Goal: Task Accomplishment & Management: Manage account settings

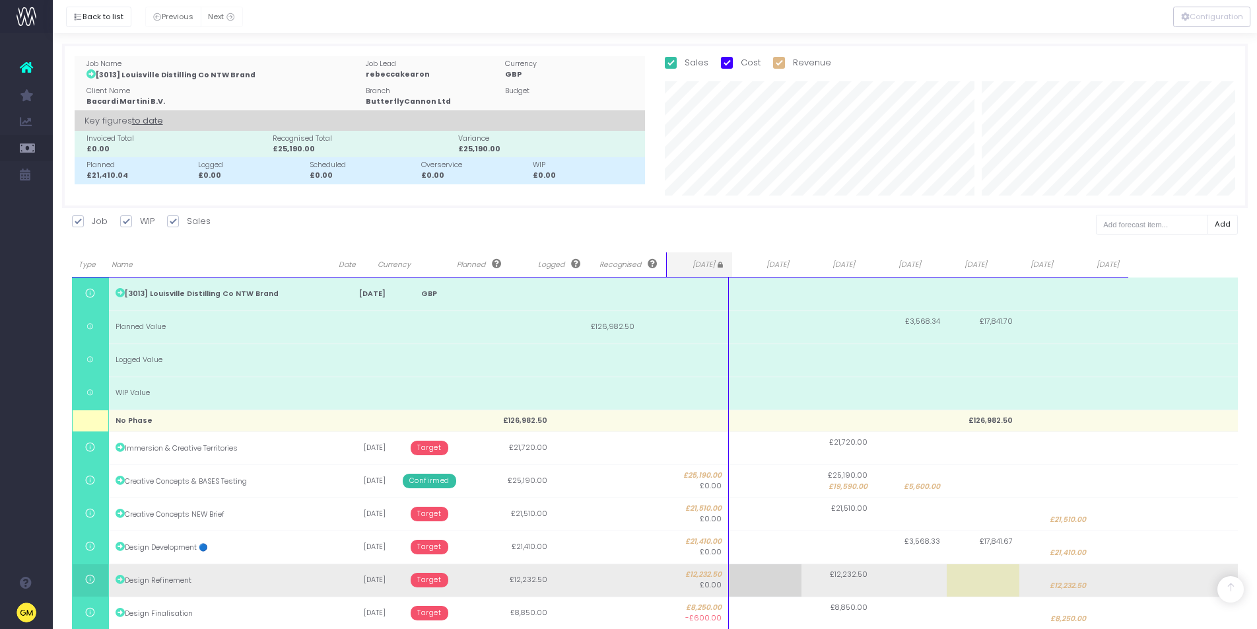
scroll to position [225, 0]
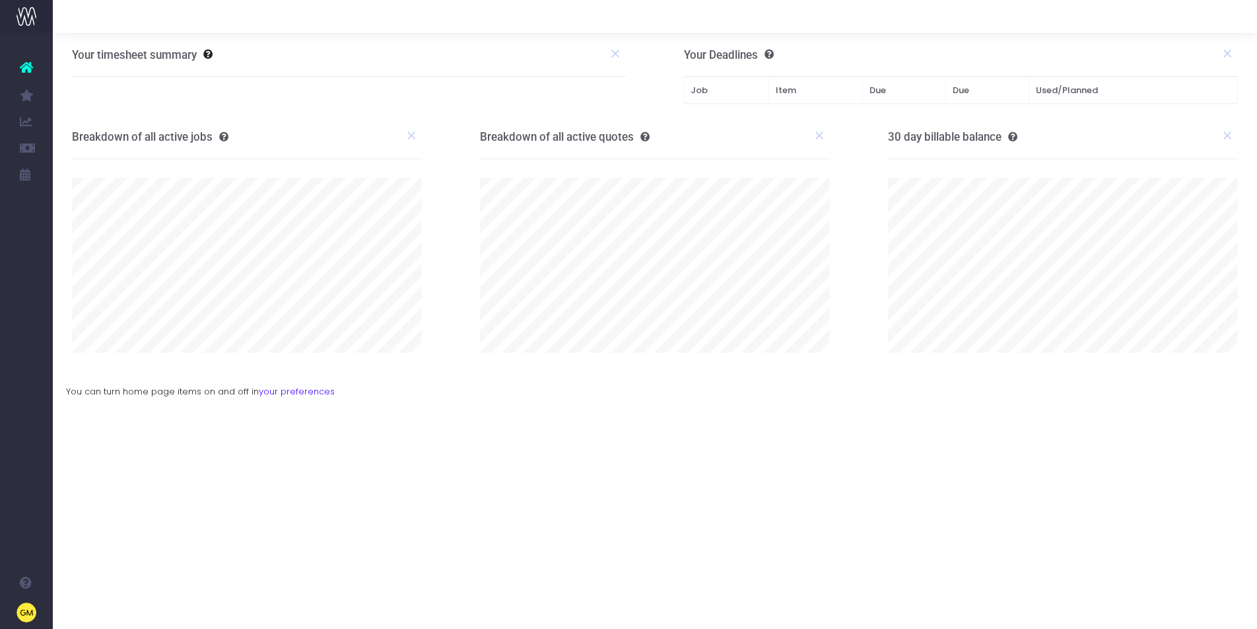
scroll to position [0, 10]
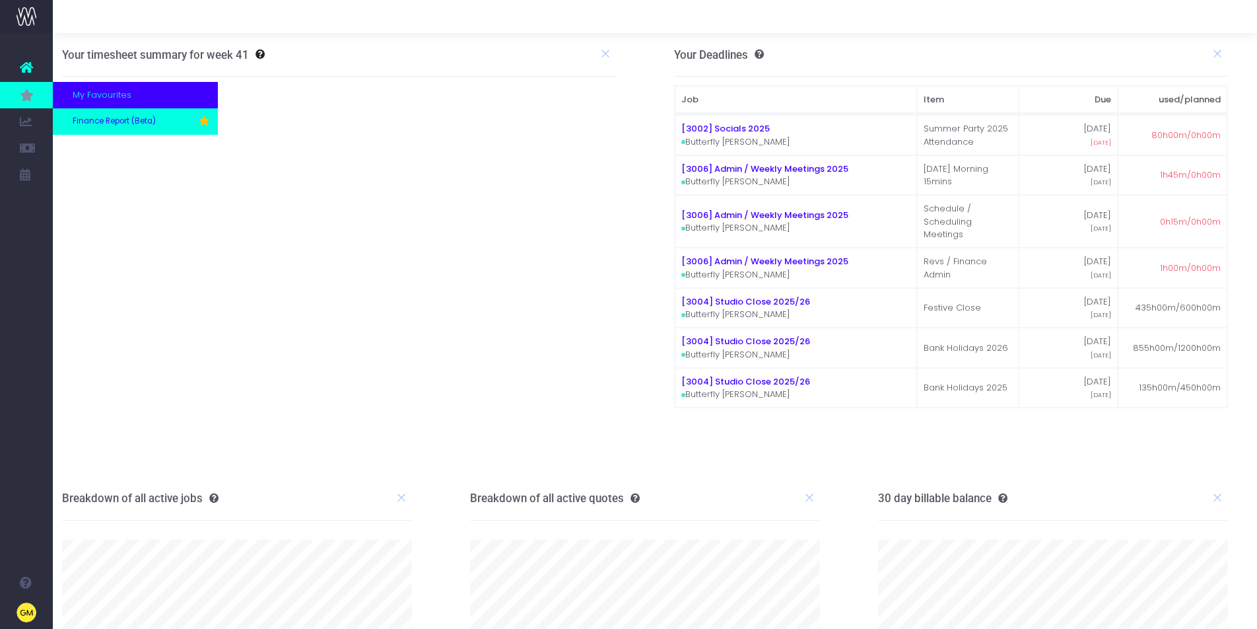
click at [110, 125] on span "Finance Report (Beta)" at bounding box center [114, 122] width 83 height 12
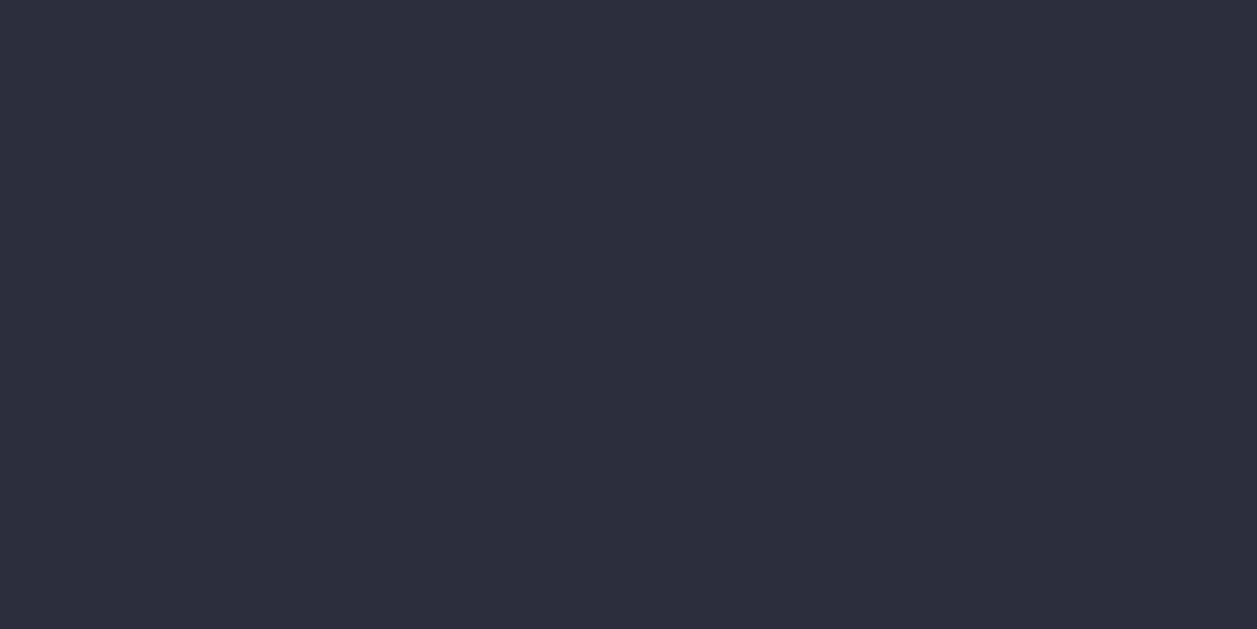
select select "finances"
select select "job"
select select "billing"
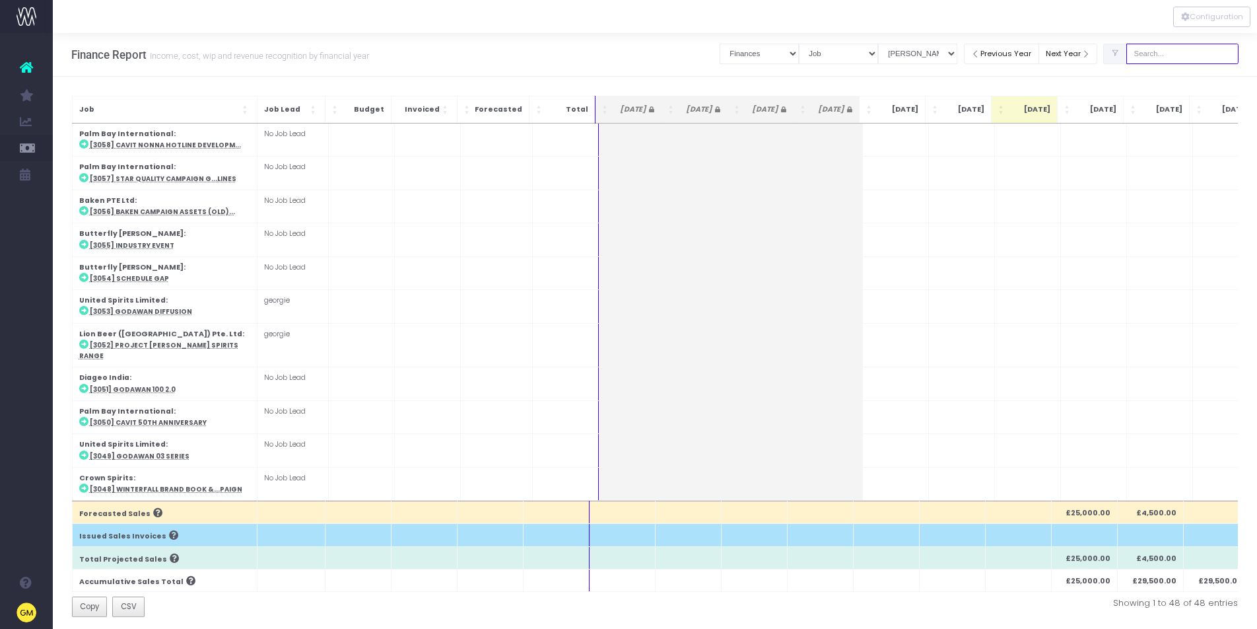
click at [1204, 48] on input "text" at bounding box center [1183, 54] width 112 height 20
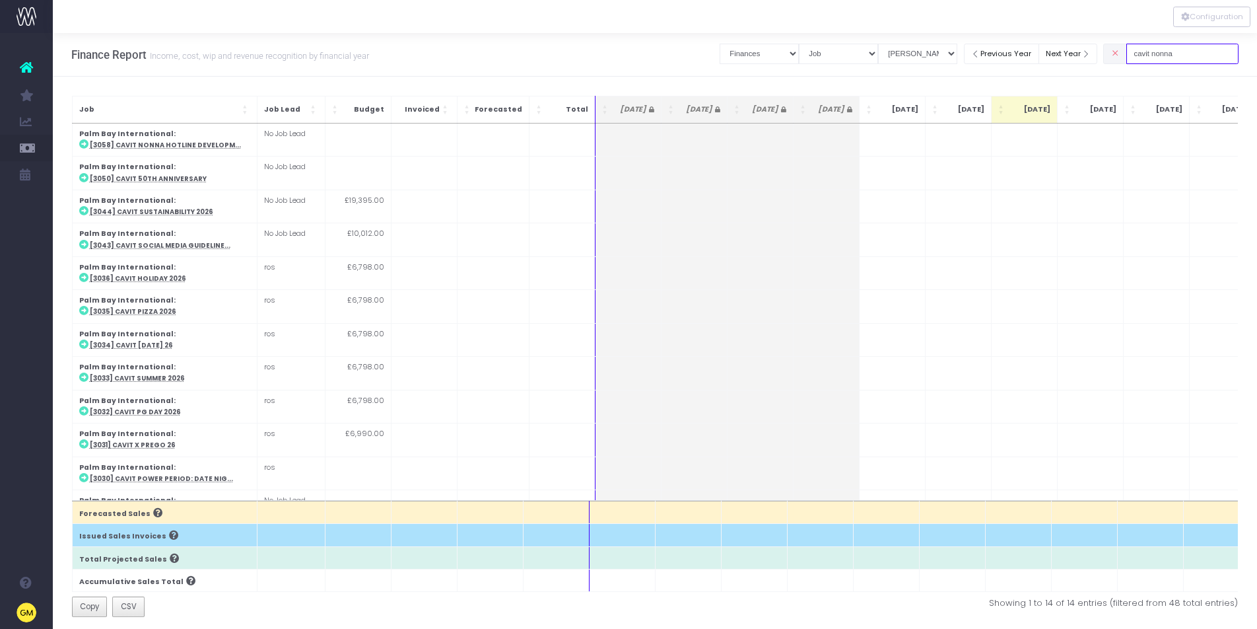
type input "cavit nonna"
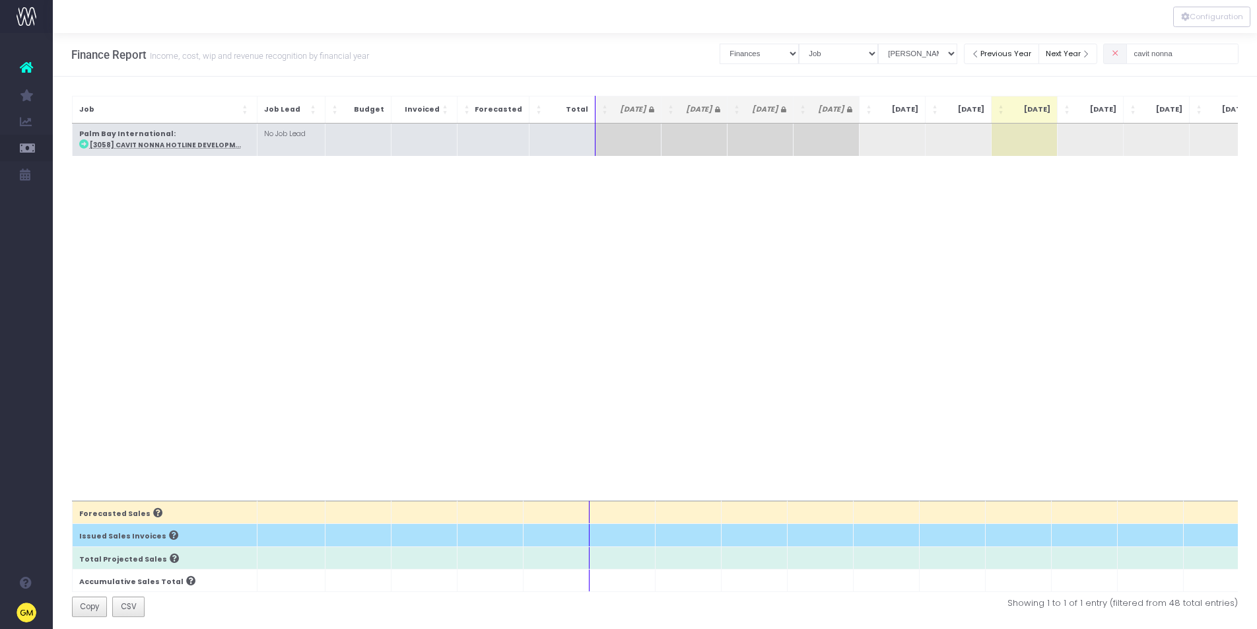
click at [137, 147] on abbr "[3058] Cavit Nonna Hotline Developm..." at bounding box center [165, 145] width 151 height 9
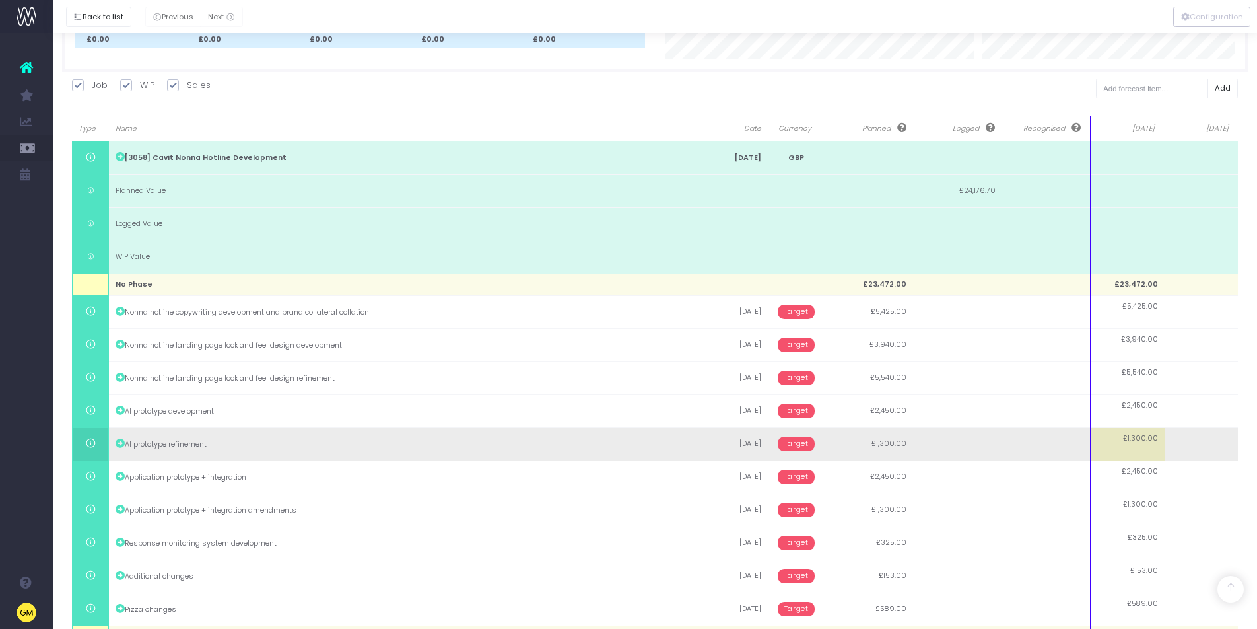
scroll to position [279, 0]
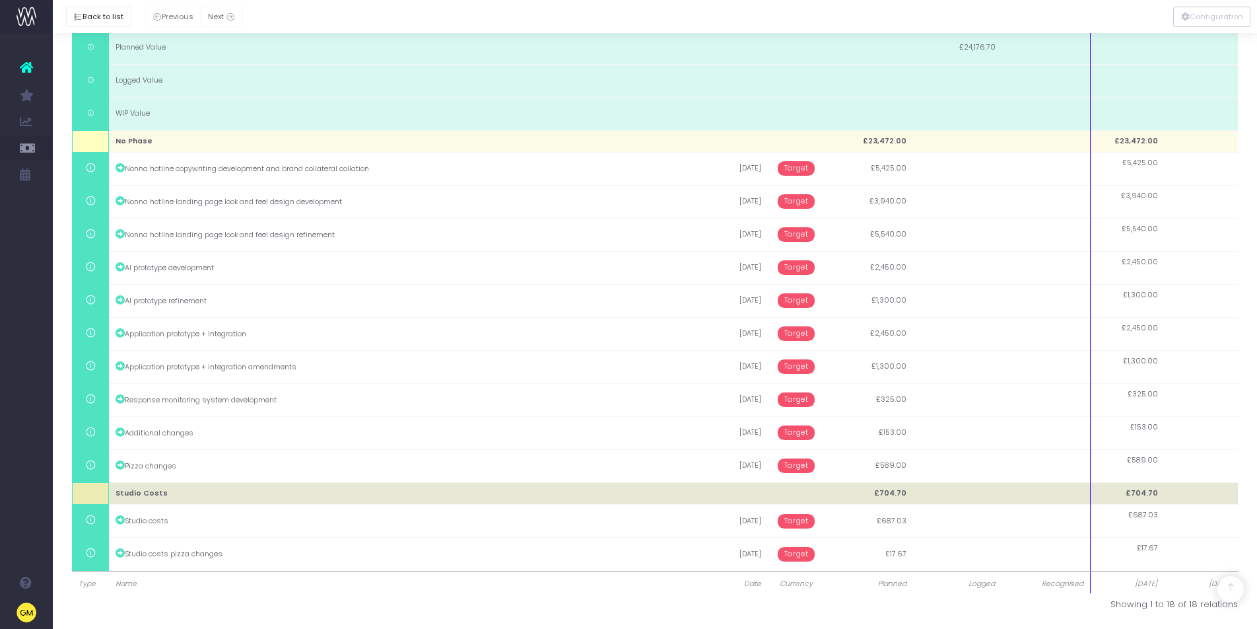
drag, startPoint x: 1050, startPoint y: 607, endPoint x: 1081, endPoint y: 487, distance: 124.1
click at [1050, 607] on div "Showing 1 to 18 of 18 relations" at bounding box center [951, 604] width 573 height 13
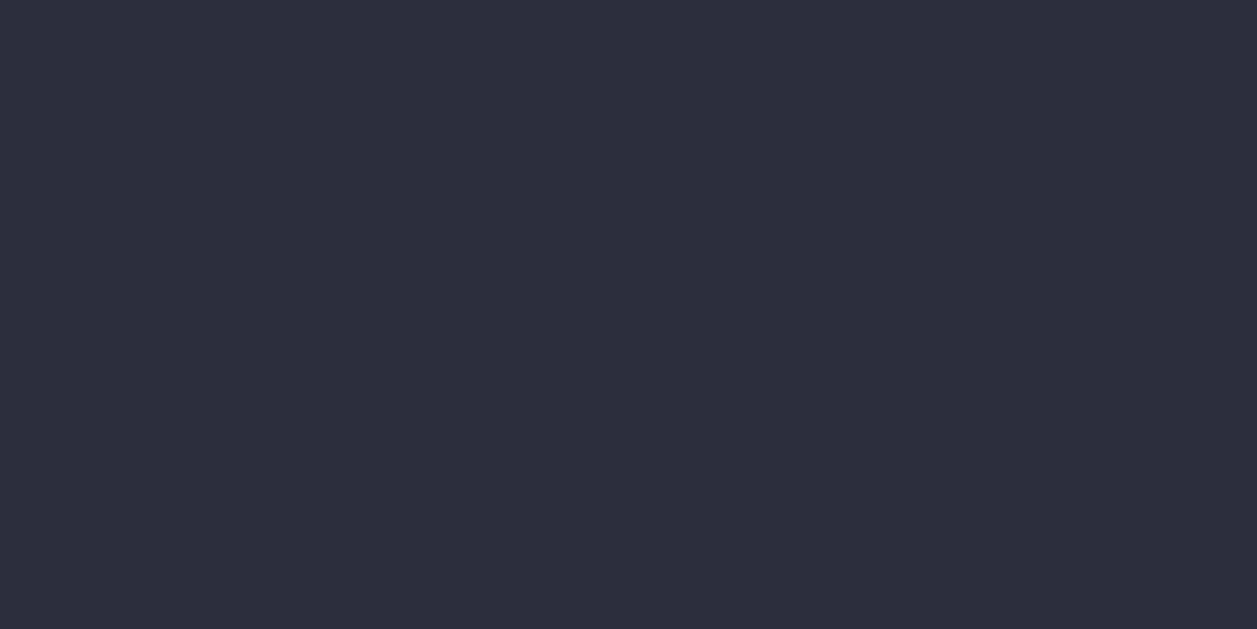
scroll to position [0, 10]
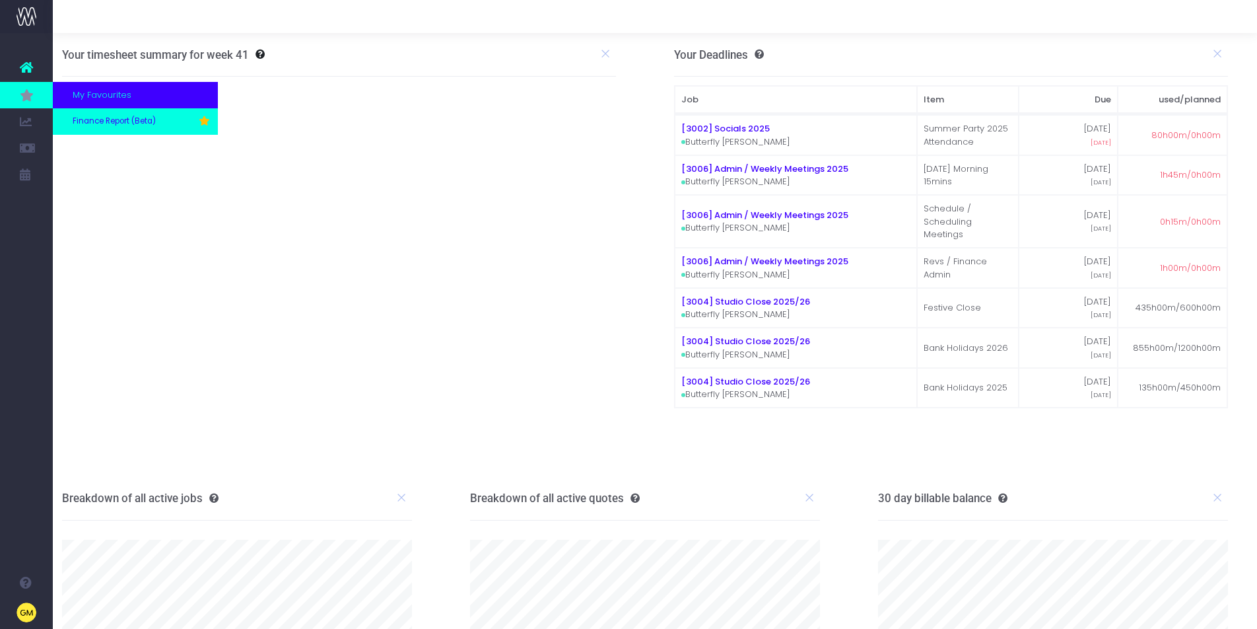
click at [98, 118] on span "Finance Report (Beta)" at bounding box center [114, 122] width 83 height 12
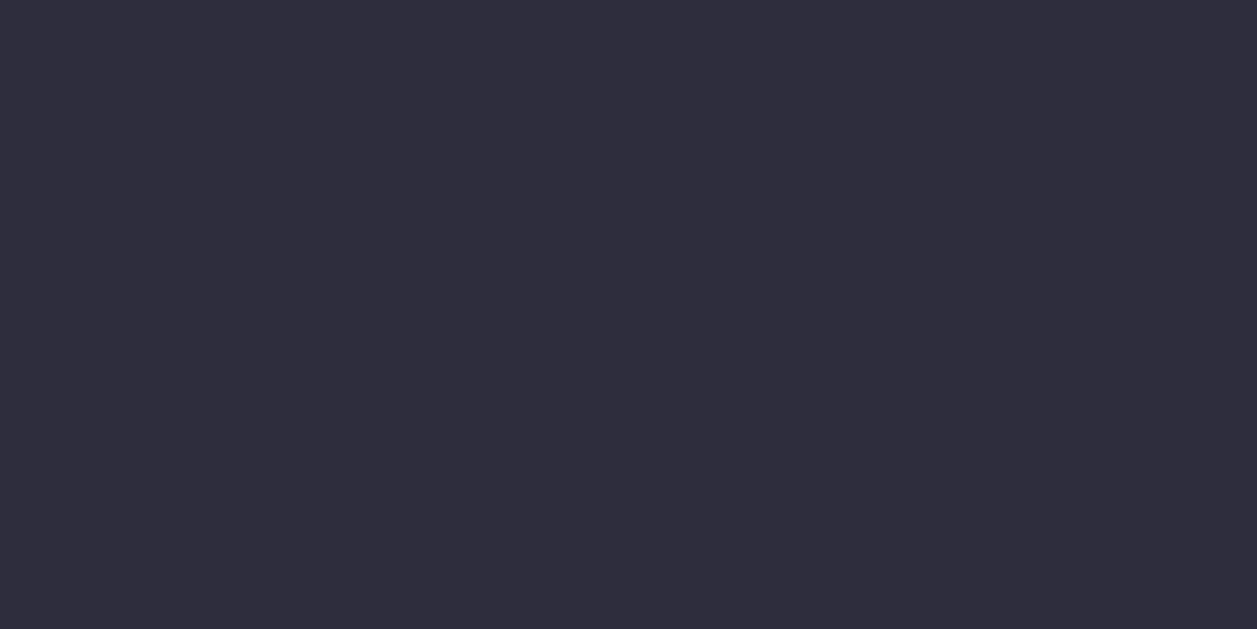
select select "finances"
select select "job"
select select "billing"
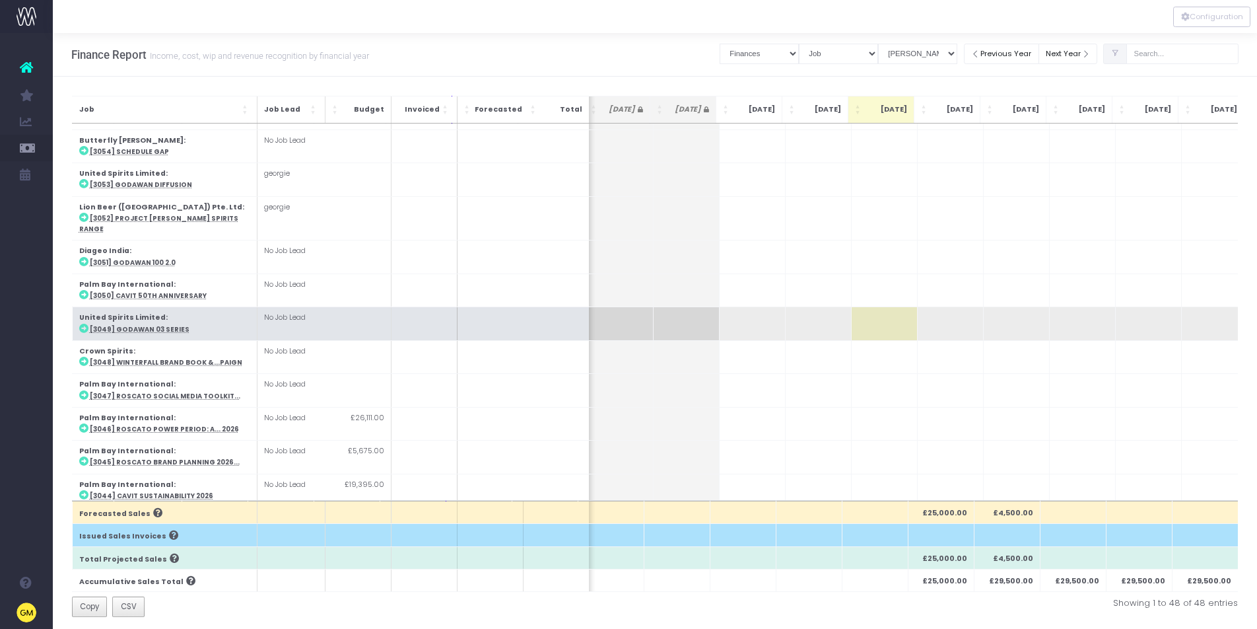
scroll to position [127, 143]
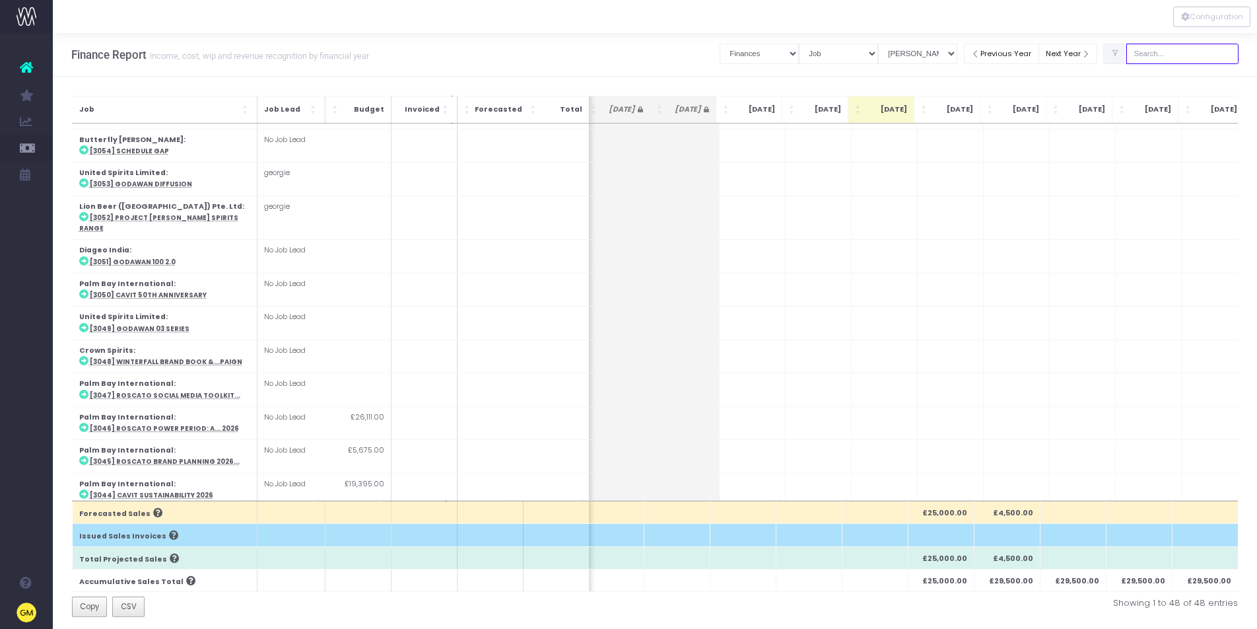
click at [1206, 55] on input "text" at bounding box center [1183, 54] width 112 height 20
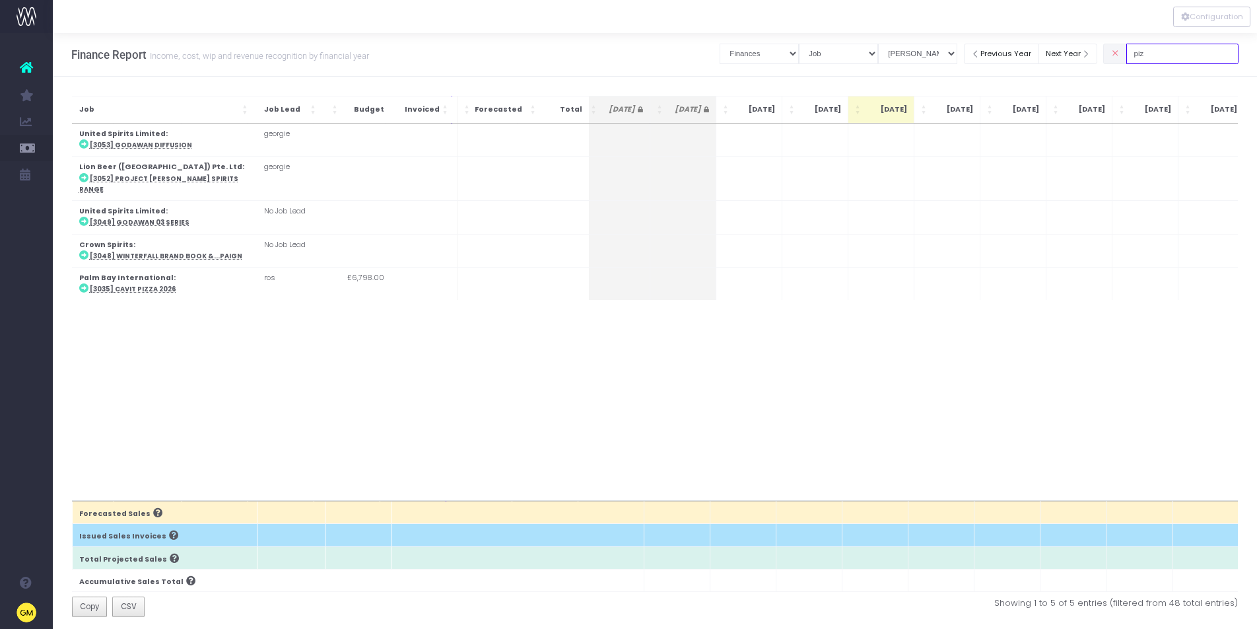
scroll to position [0, 0]
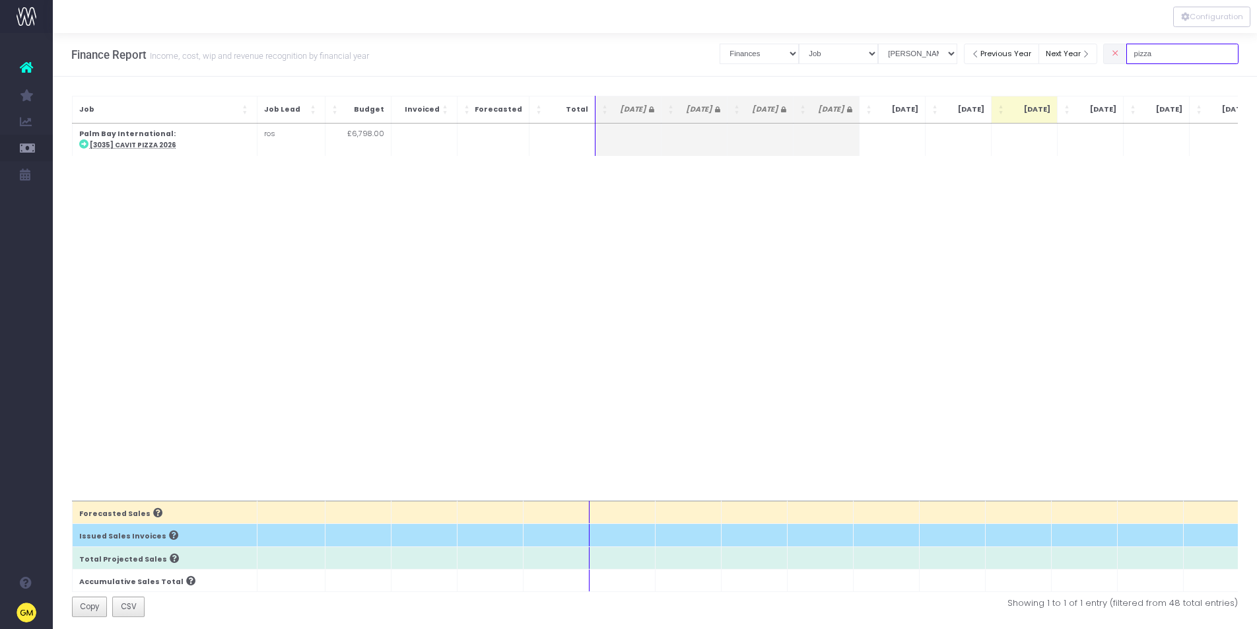
drag, startPoint x: 1179, startPoint y: 52, endPoint x: 1140, endPoint y: 48, distance: 39.2
click at [1140, 48] on div "pizza" at bounding box center [1170, 53] width 135 height 27
type input "nonna"
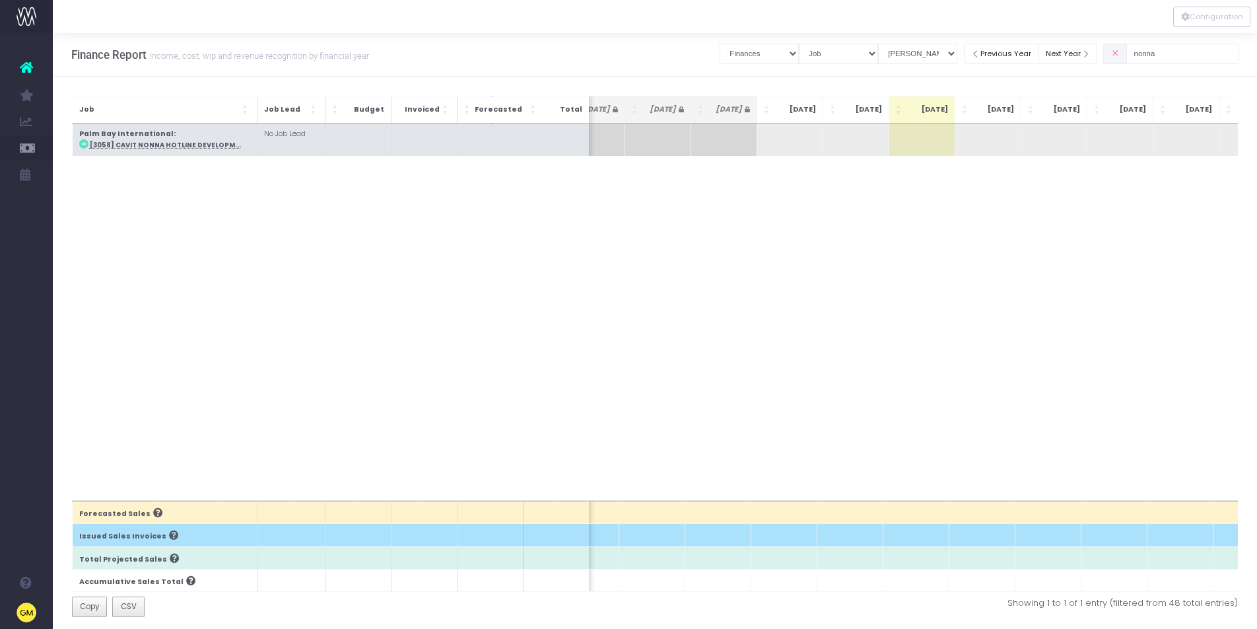
click at [184, 144] on abbr "[3058] Cavit Nonna Hotline Developm..." at bounding box center [164, 145] width 151 height 9
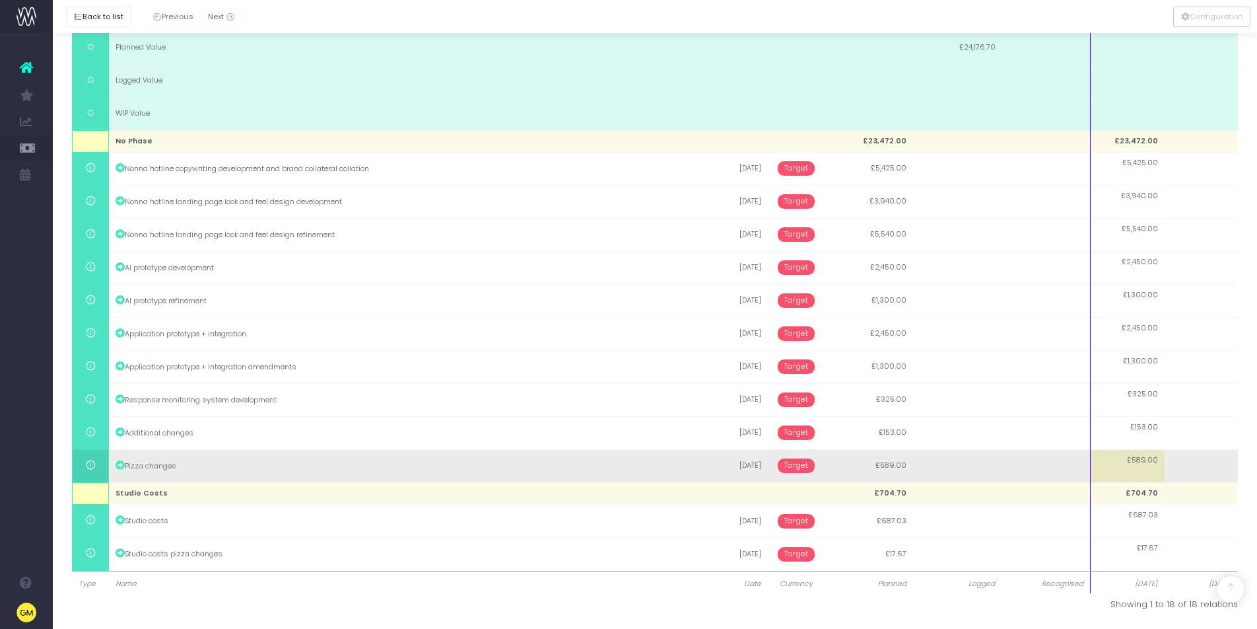
click at [1143, 468] on td "£589.00" at bounding box center [1128, 465] width 74 height 33
type input "589"
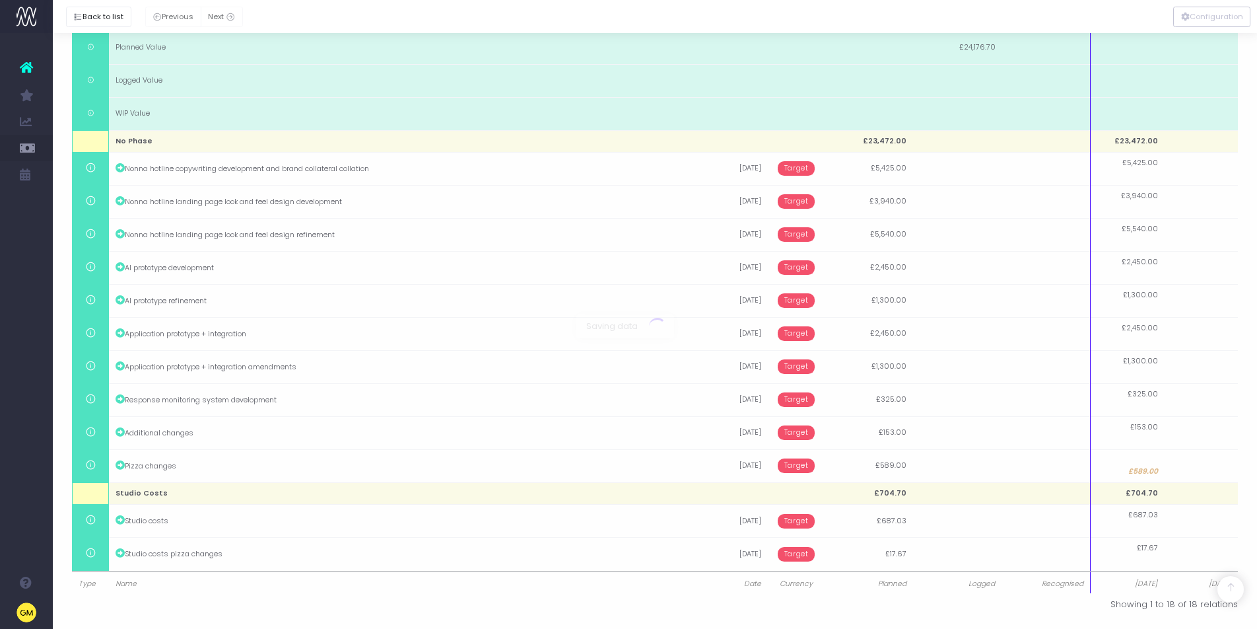
click at [874, 349] on body "Oh my... this is bad. [PERSON_NAME] wasn't able to load this page. Please conta…" at bounding box center [628, 35] width 1257 height 629
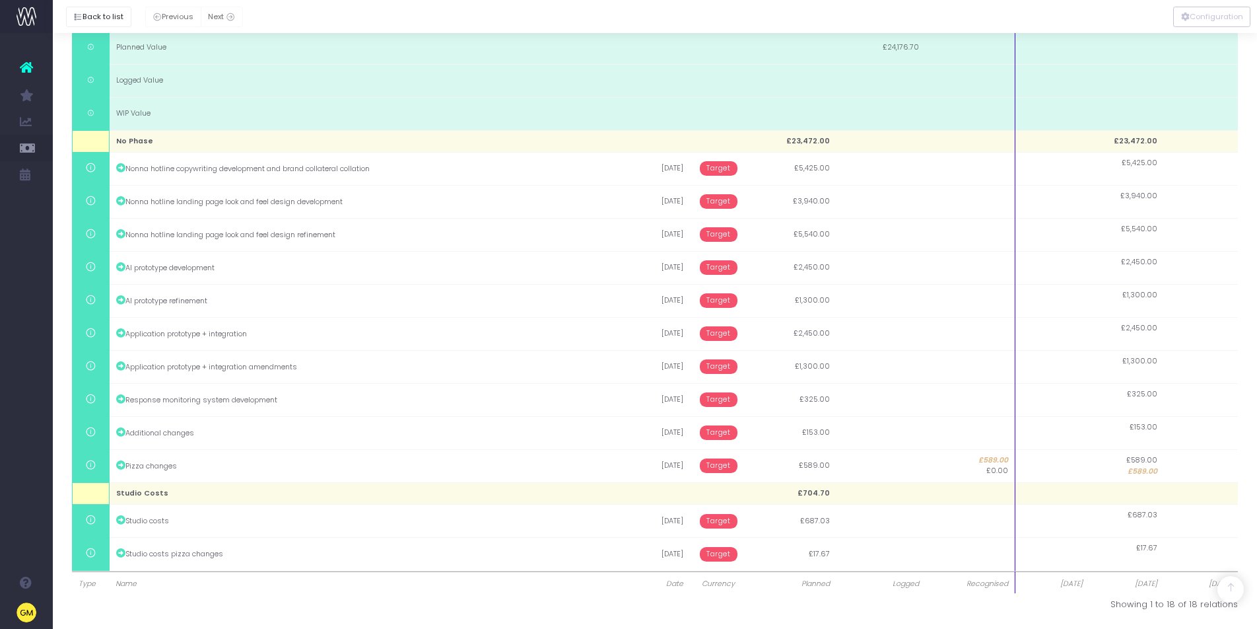
click at [1134, 469] on span "£589.00" at bounding box center [1143, 471] width 30 height 11
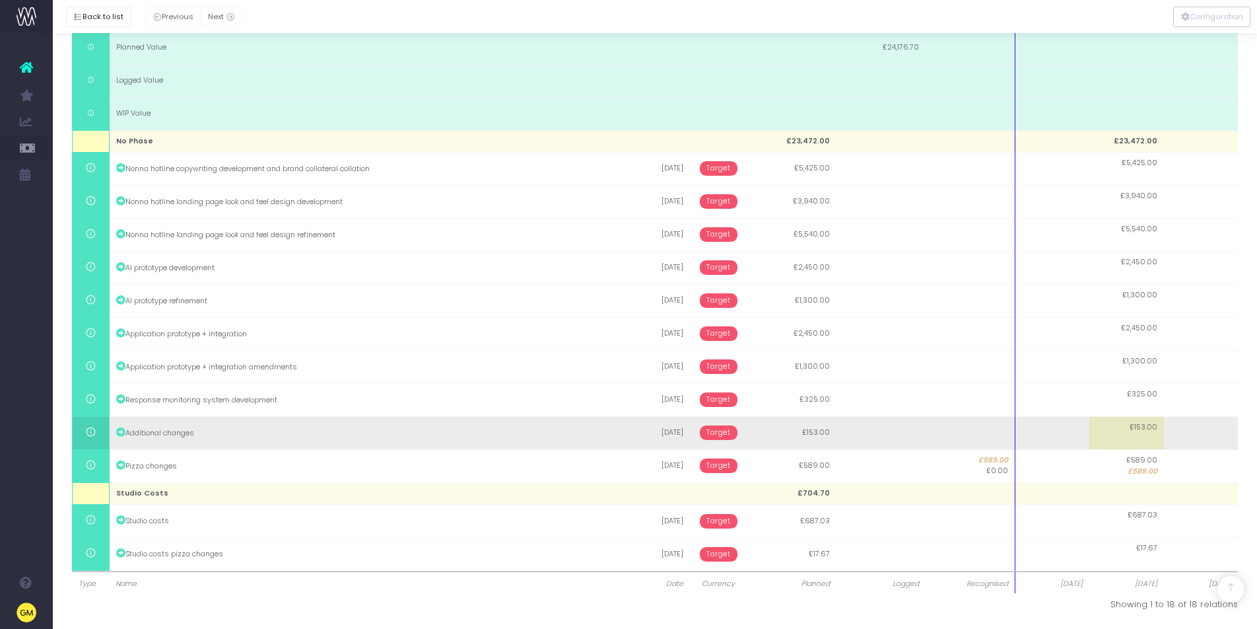
click at [1120, 435] on td "£153.00" at bounding box center [1127, 432] width 75 height 33
type input "153"
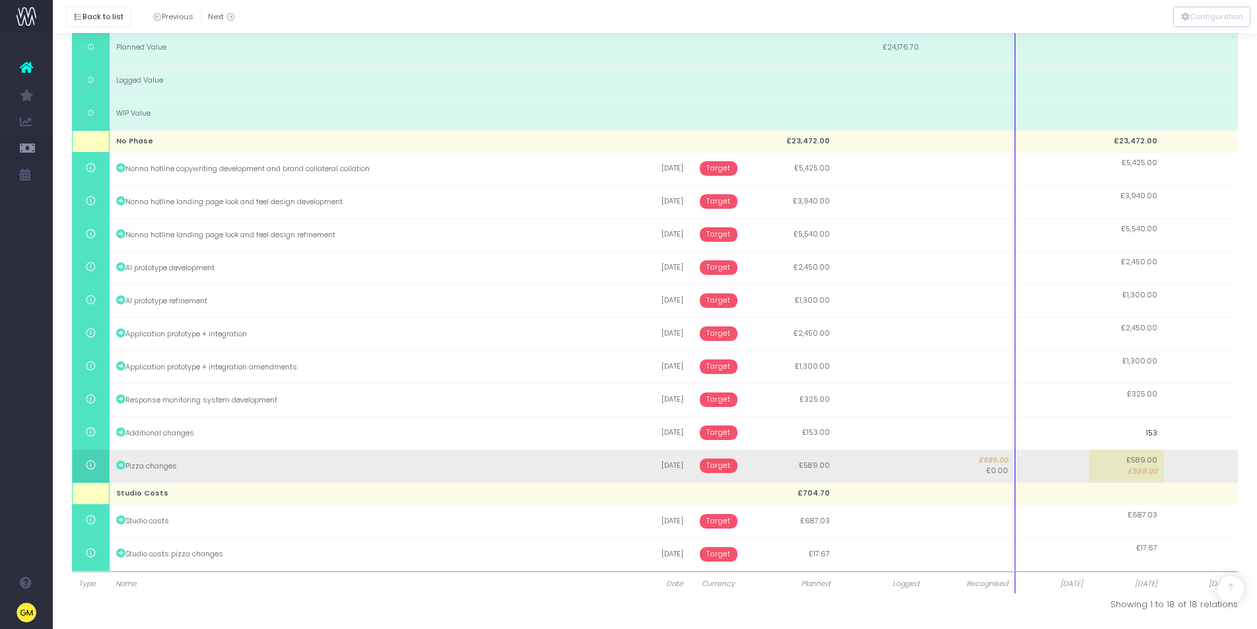
click at [1144, 349] on body "Oh my... this is bad. wayahead wasn't able to load this page. Please contact su…" at bounding box center [628, 35] width 1257 height 629
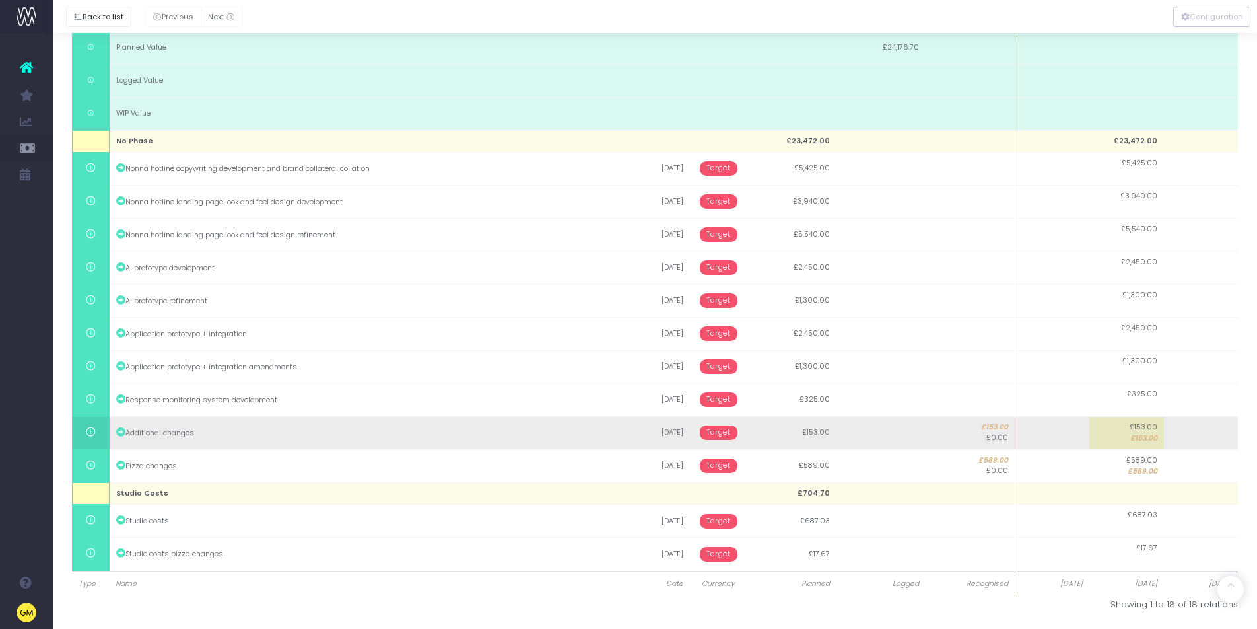
click at [1145, 437] on span "£153.00" at bounding box center [1144, 438] width 27 height 11
type input "153"
click at [0, 0] on input "153" at bounding box center [0, 0] width 0 height 0
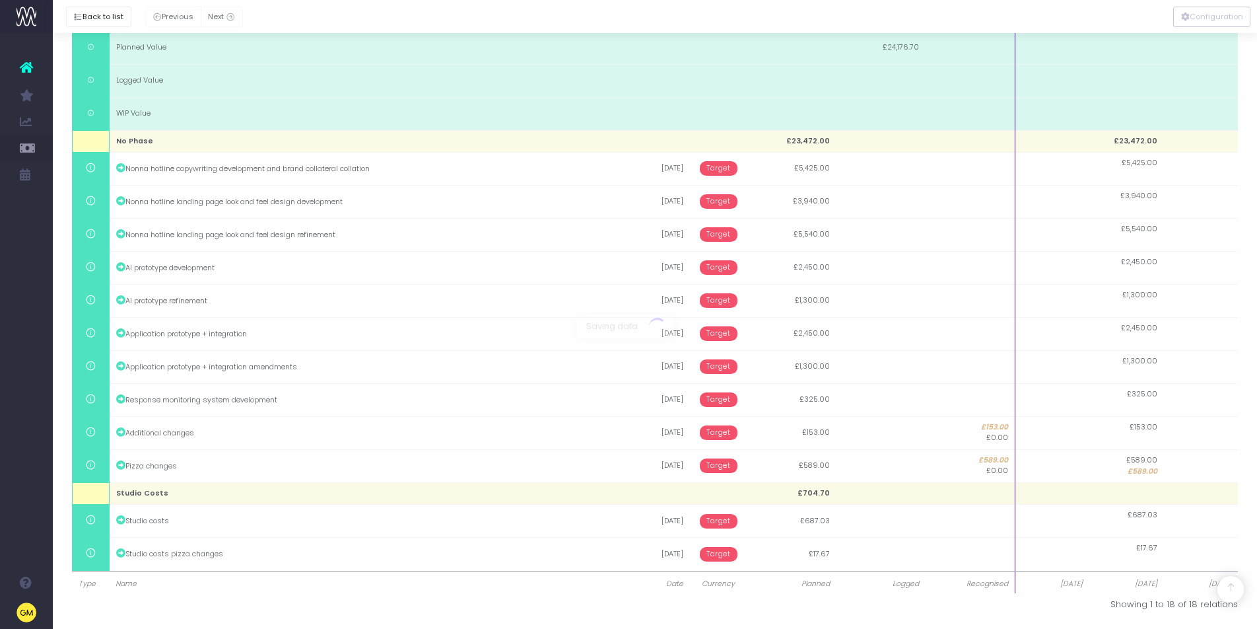
click at [775, 349] on body "Oh my... this is bad. [PERSON_NAME] wasn't able to load this page. Please conta…" at bounding box center [628, 35] width 1257 height 629
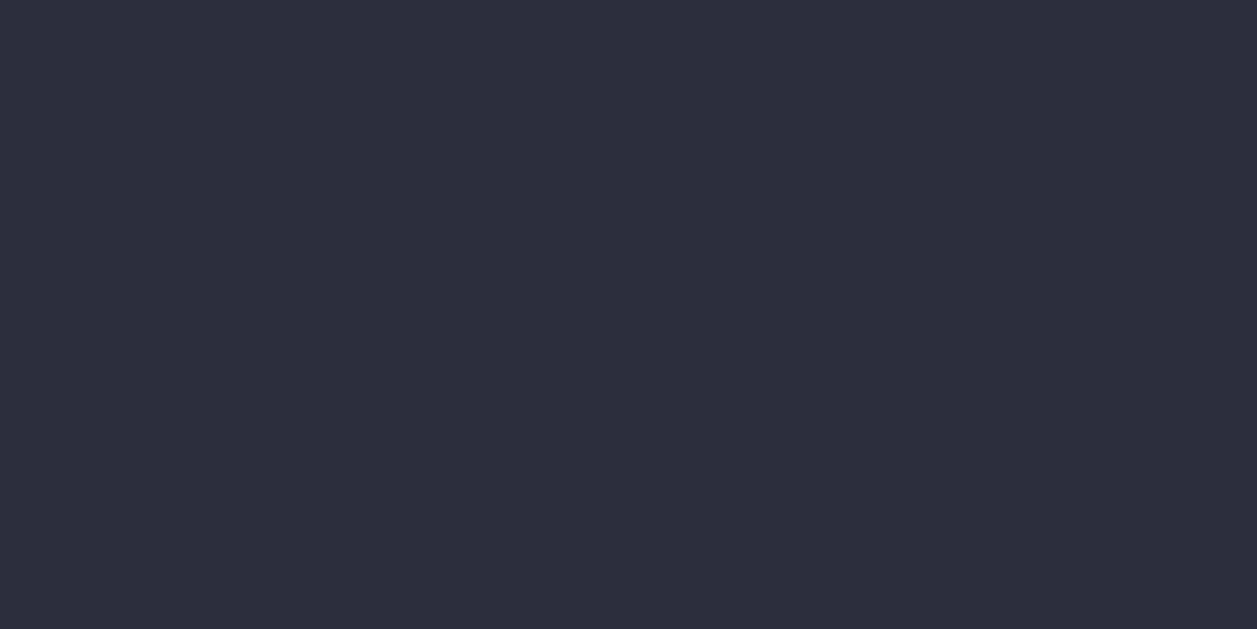
select select "finances"
select select "job"
select select "billing"
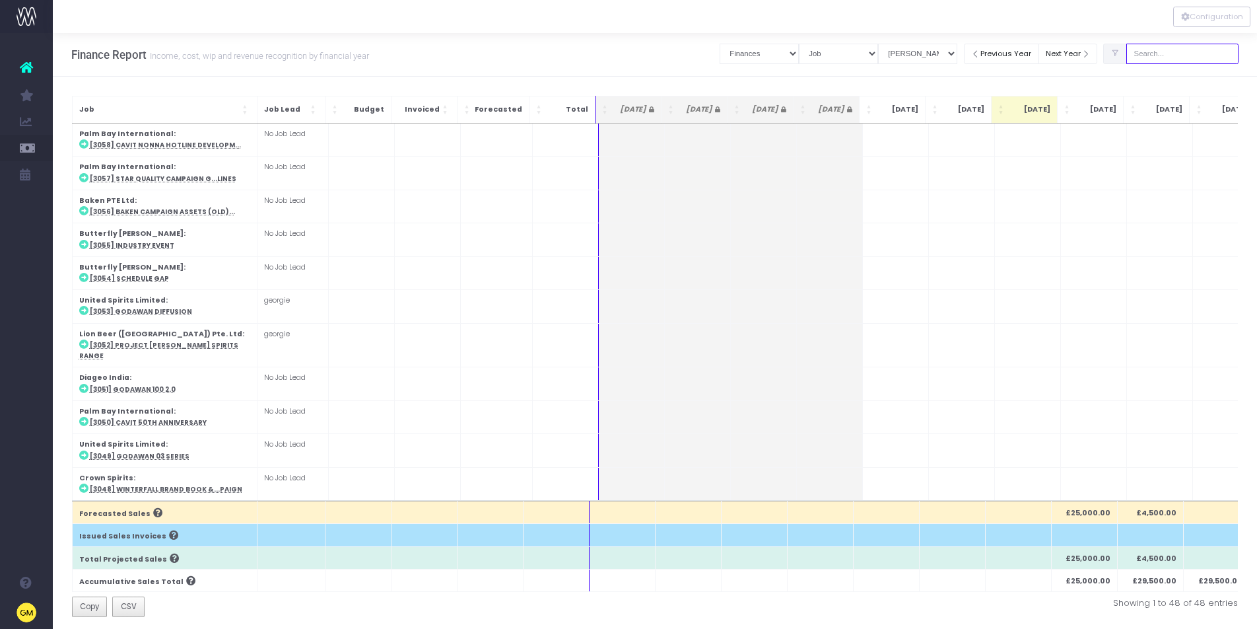
click at [1179, 58] on input "text" at bounding box center [1183, 54] width 112 height 20
type input "nonna"
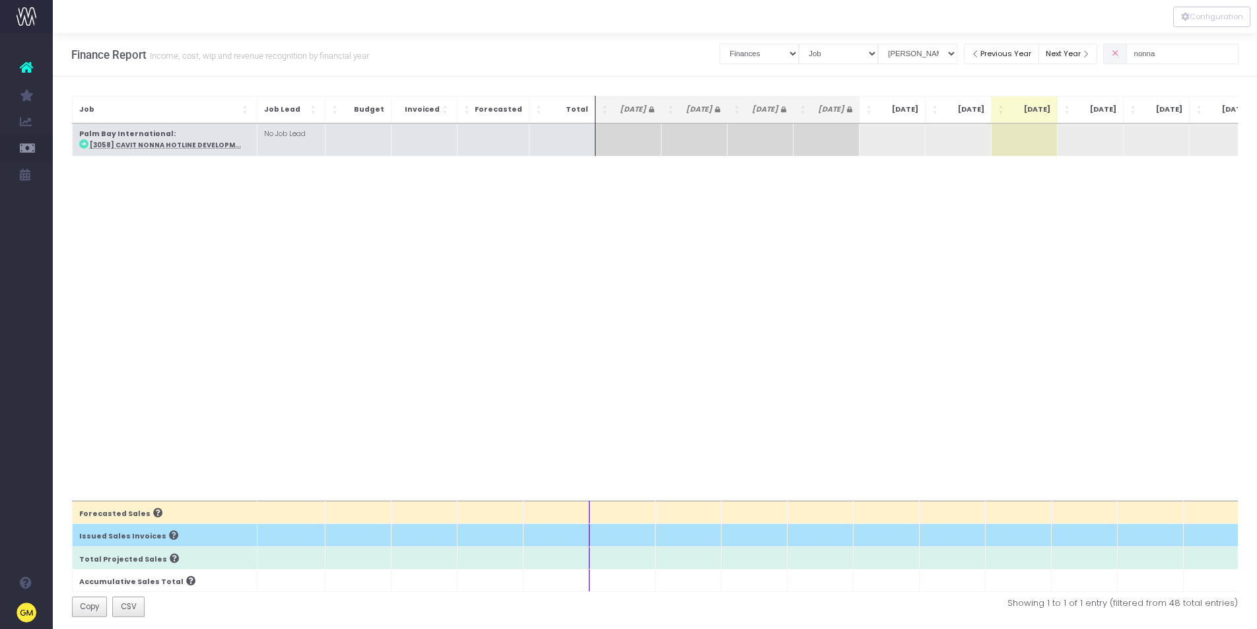
click at [195, 144] on abbr "[3058] Cavit Nonna Hotline Developm..." at bounding box center [165, 145] width 151 height 9
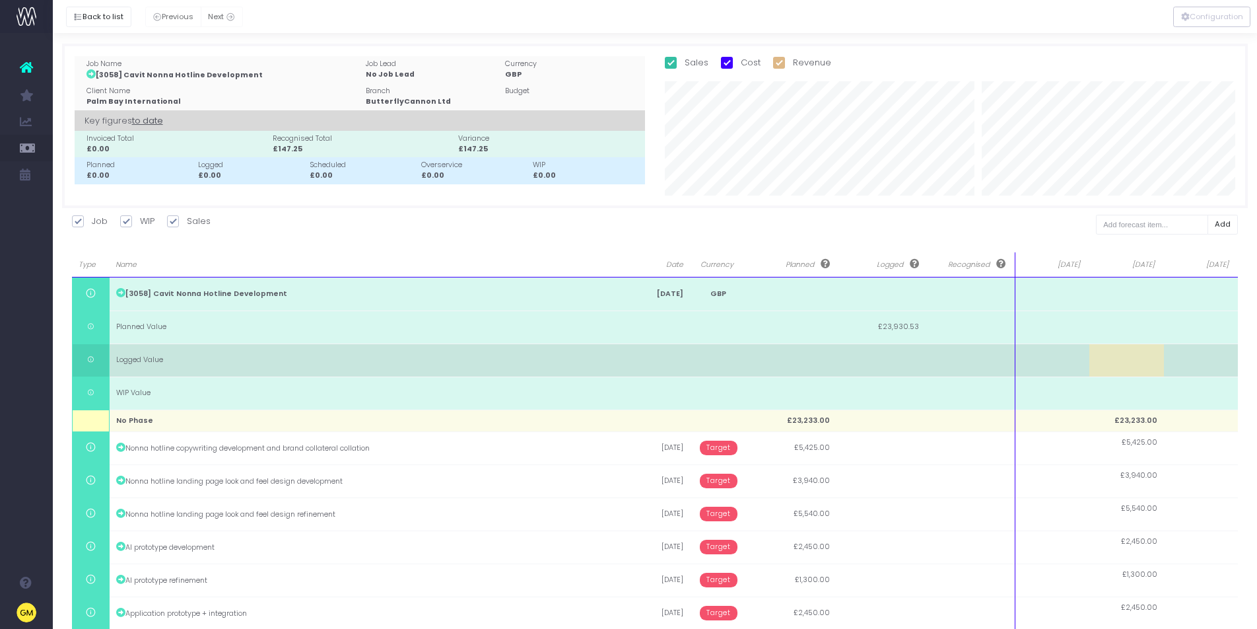
scroll to position [279, 0]
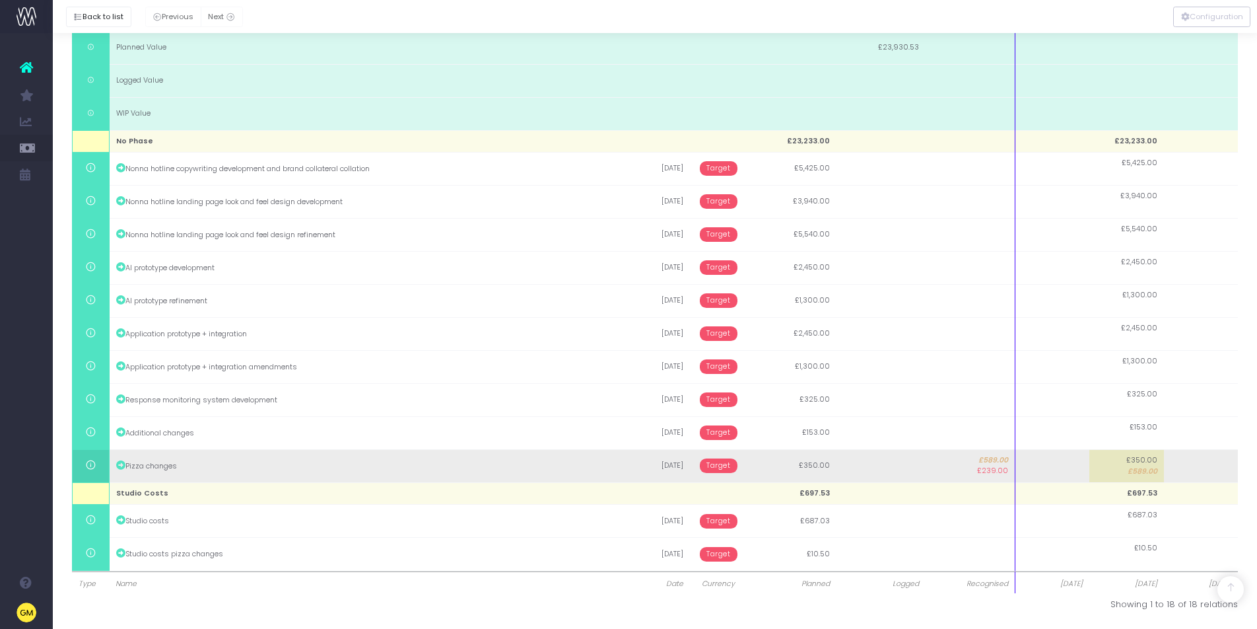
click at [1133, 471] on span "£589.00" at bounding box center [1143, 471] width 30 height 11
click at [0, 0] on input "589" at bounding box center [0, 0] width 0 height 0
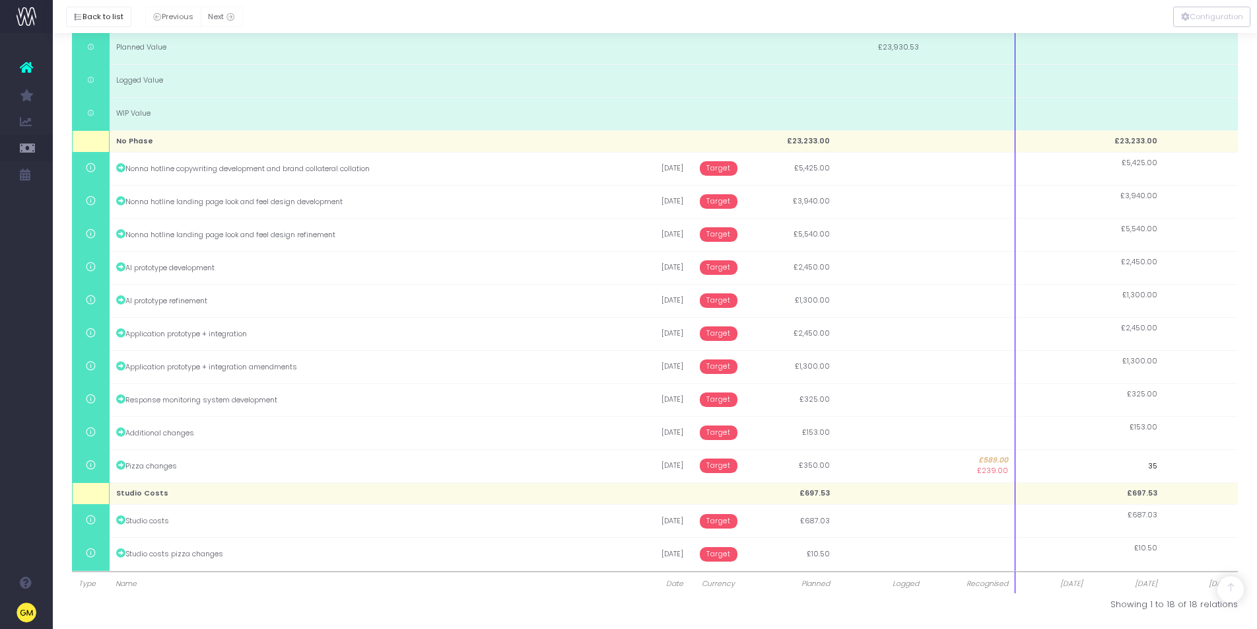
type input "350"
click at [1018, 349] on body "Oh my... this is bad. [PERSON_NAME] wasn't able to load this page. Please conta…" at bounding box center [628, 35] width 1257 height 629
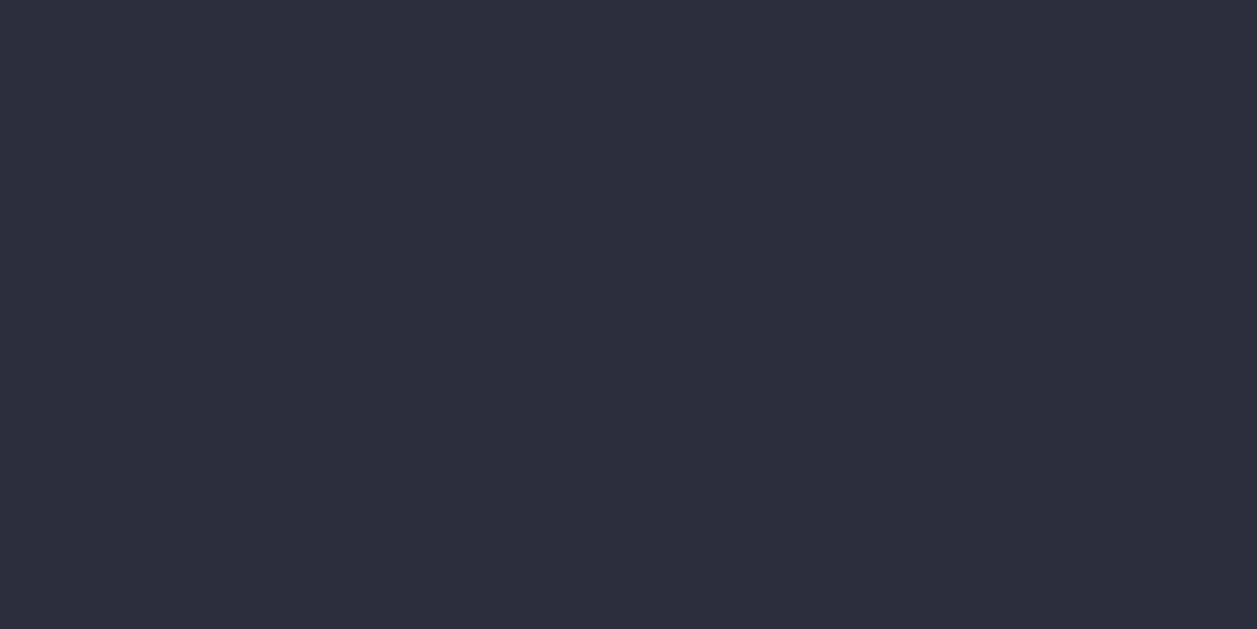
select select "finances"
select select "job"
select select "billing"
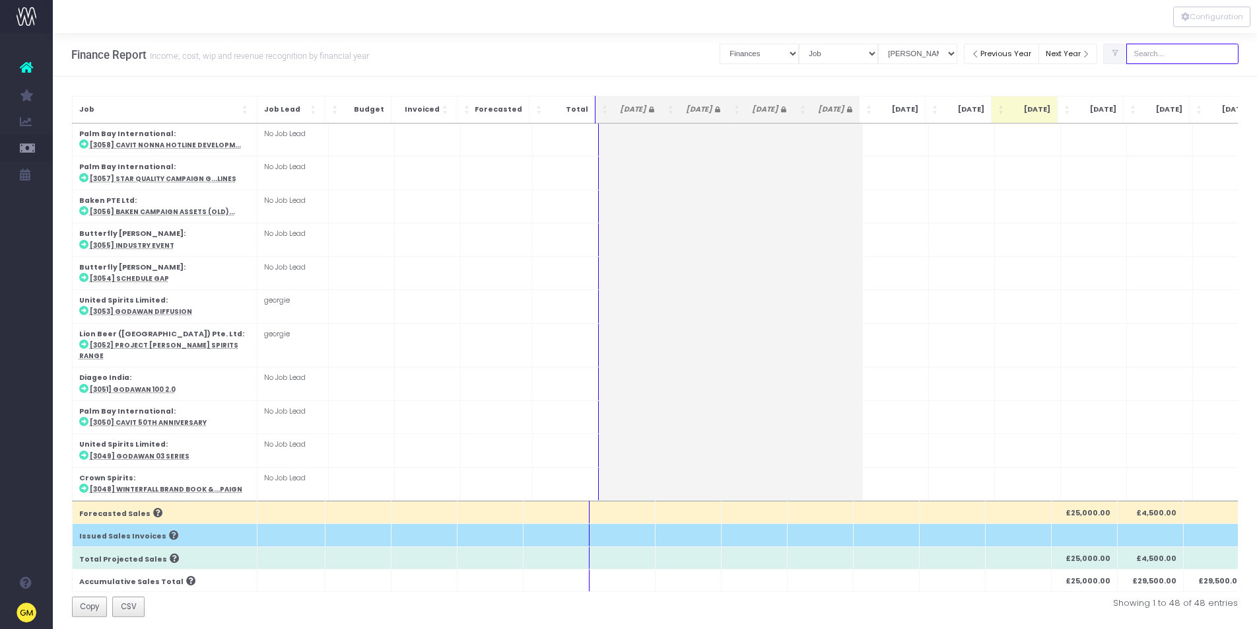
click at [1198, 54] on input "text" at bounding box center [1183, 54] width 112 height 20
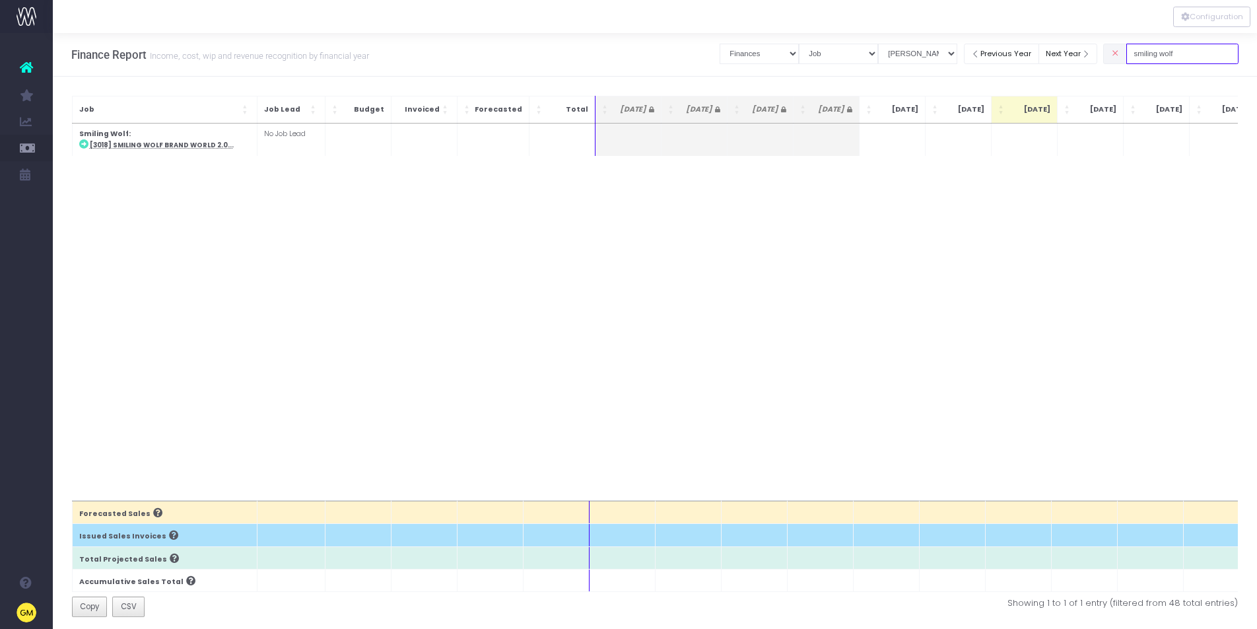
type input "smiling wolf"
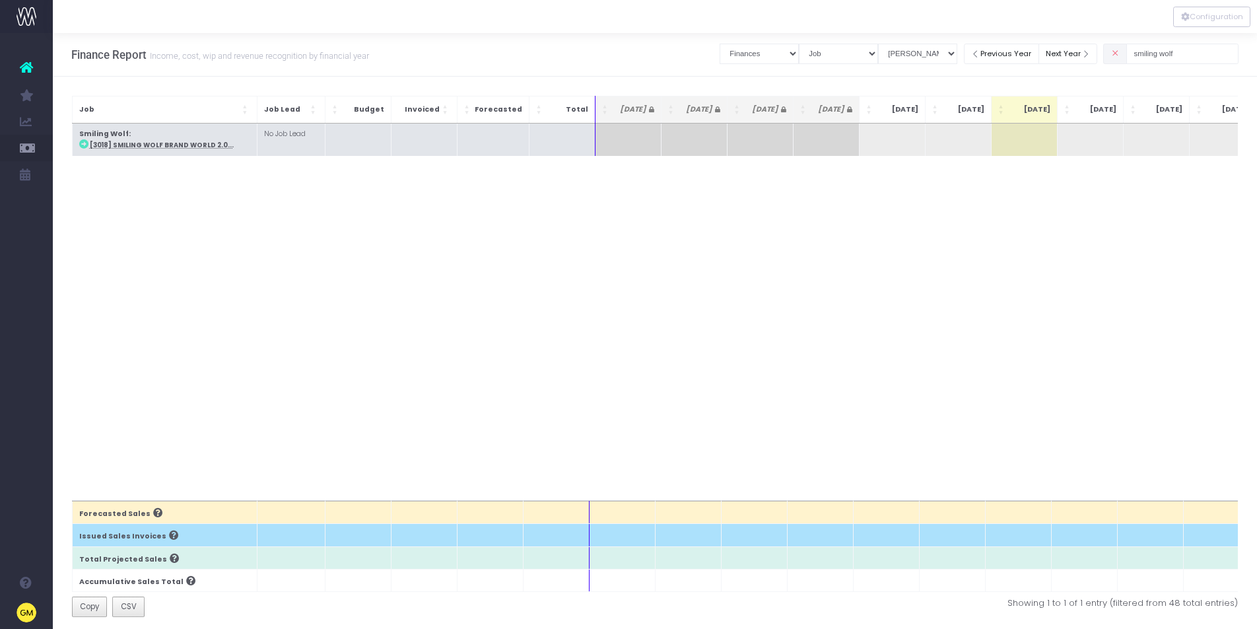
click at [161, 145] on abbr "[3018] Smiling Wolf Brand World 2.0..." at bounding box center [162, 145] width 144 height 9
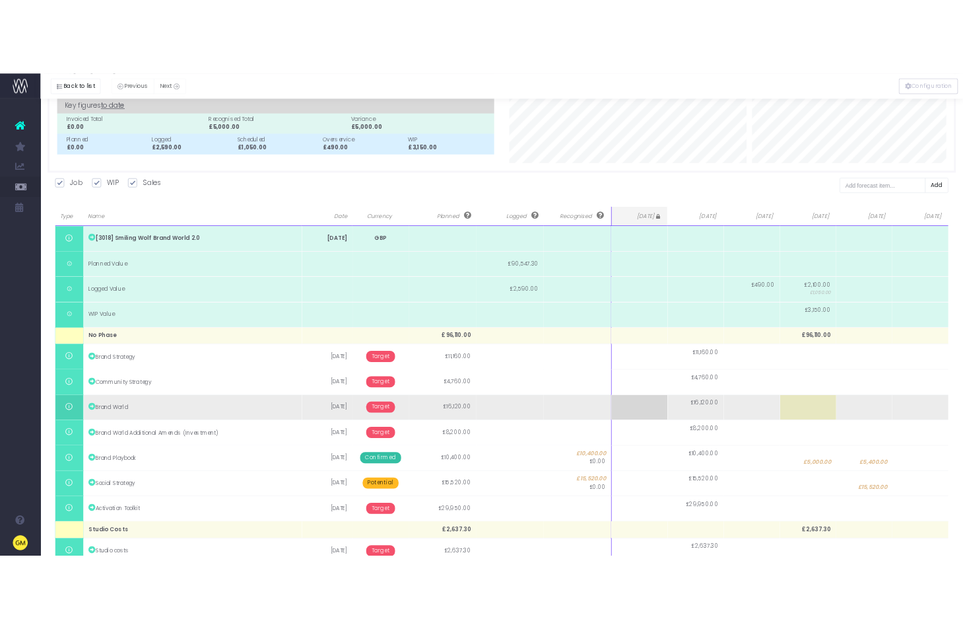
scroll to position [147, 0]
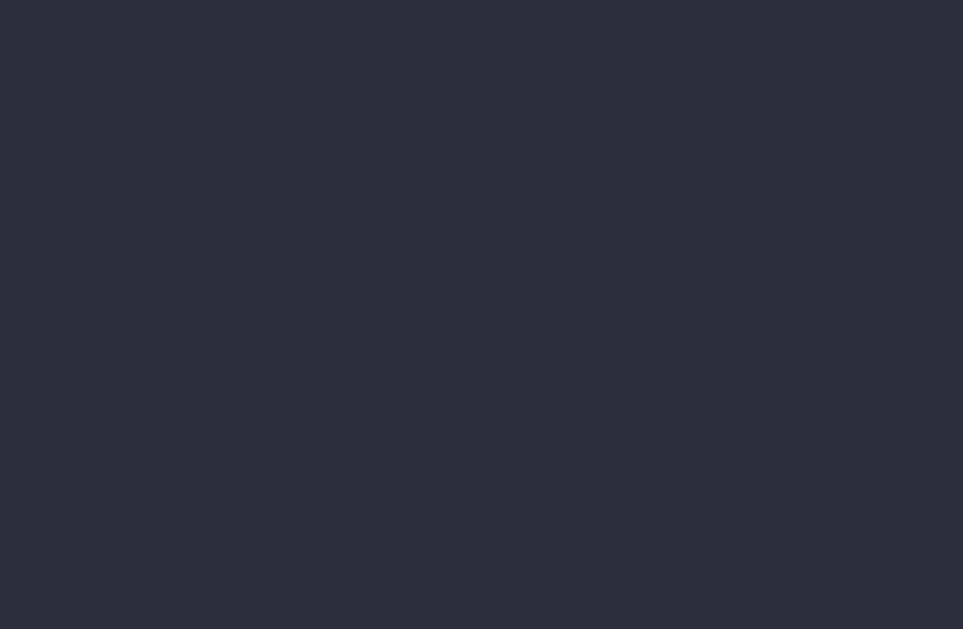
select select "finances"
select select "job"
select select "billing"
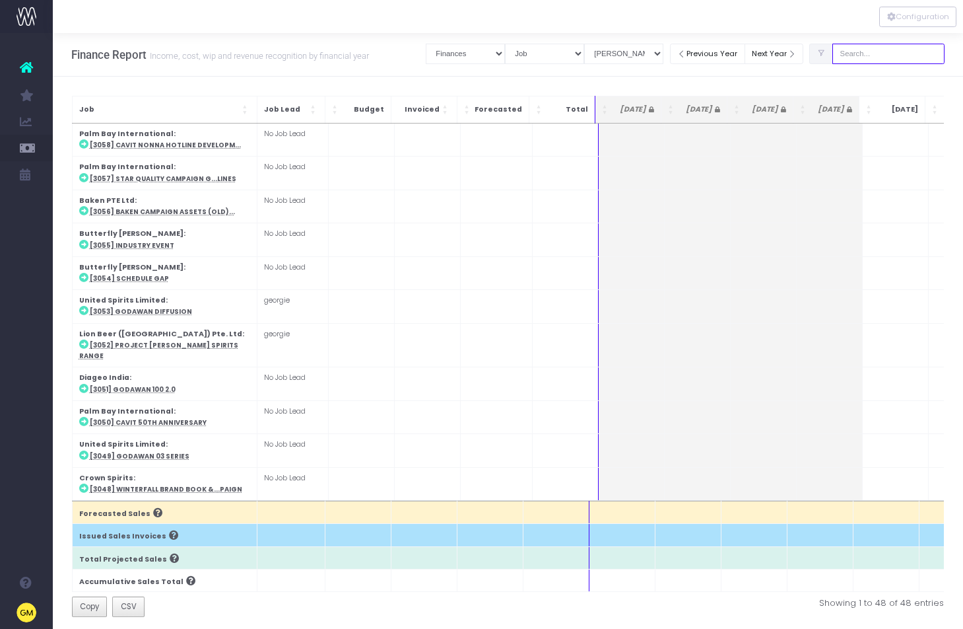
click at [889, 53] on input "text" at bounding box center [889, 54] width 112 height 20
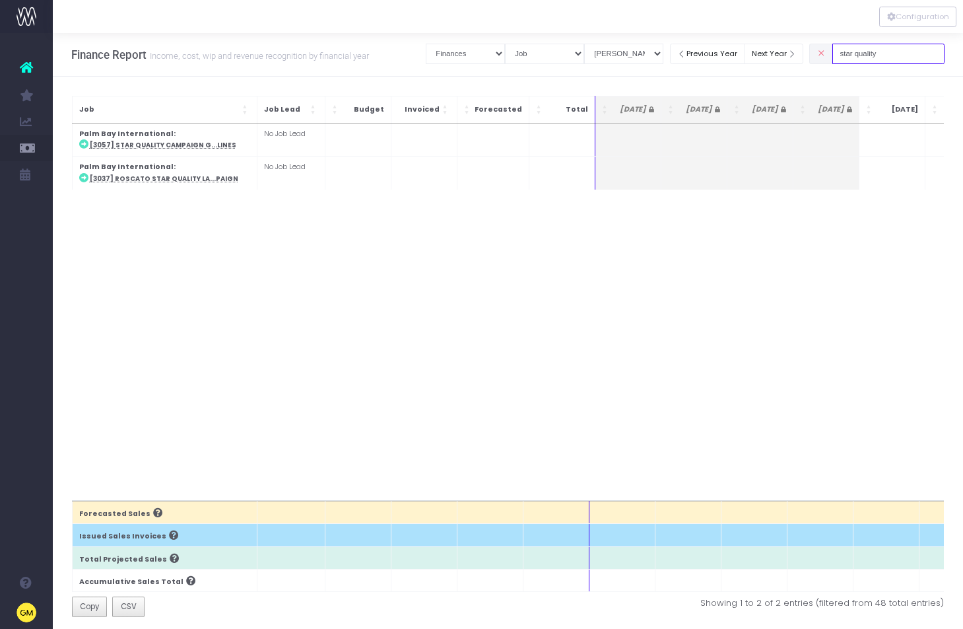
type input "star quality"
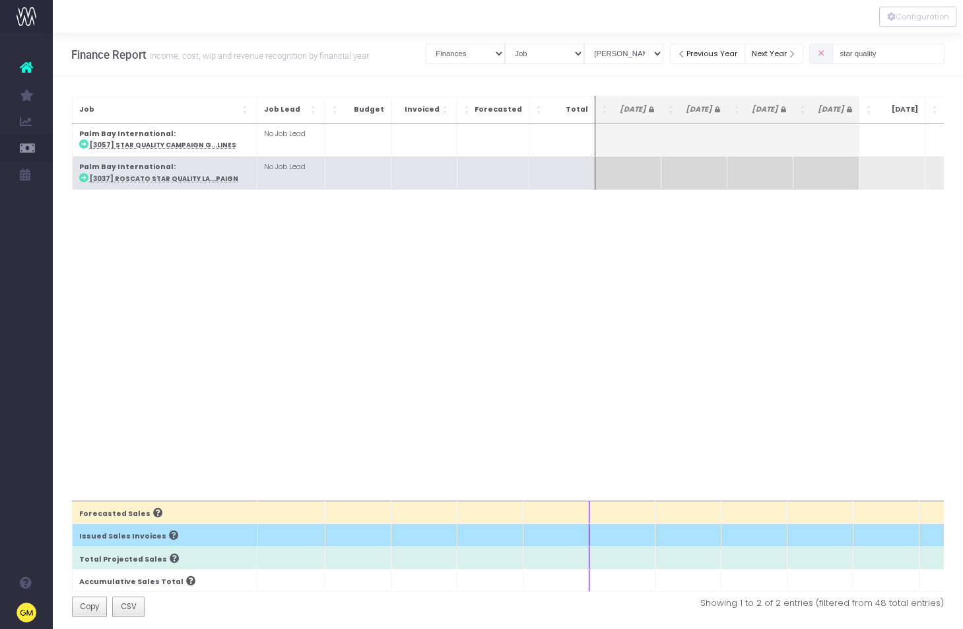
click at [188, 174] on abbr "[3037] Roscato Star Quality La...paign" at bounding box center [164, 178] width 149 height 9
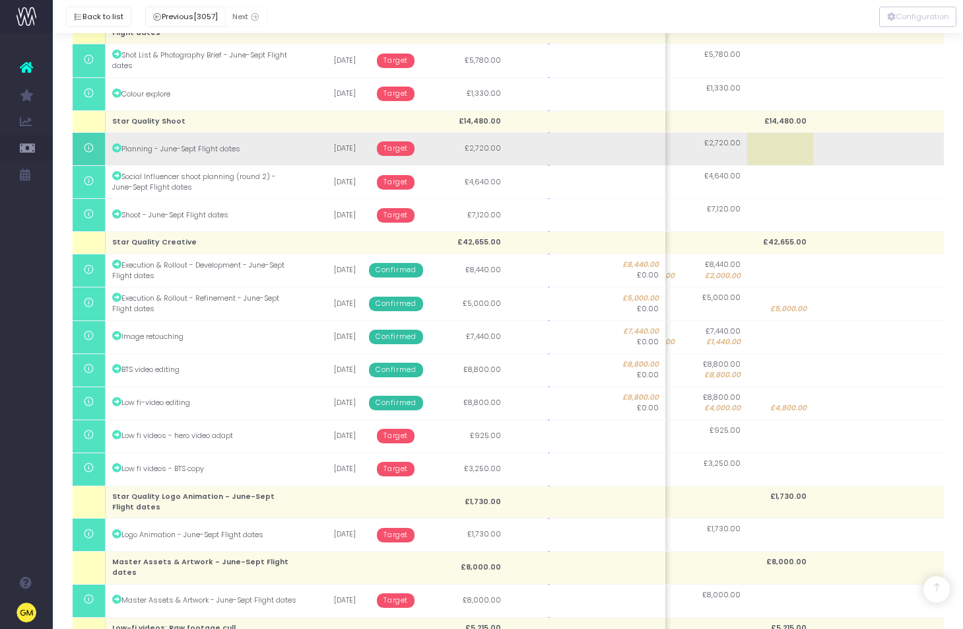
scroll to position [971, 0]
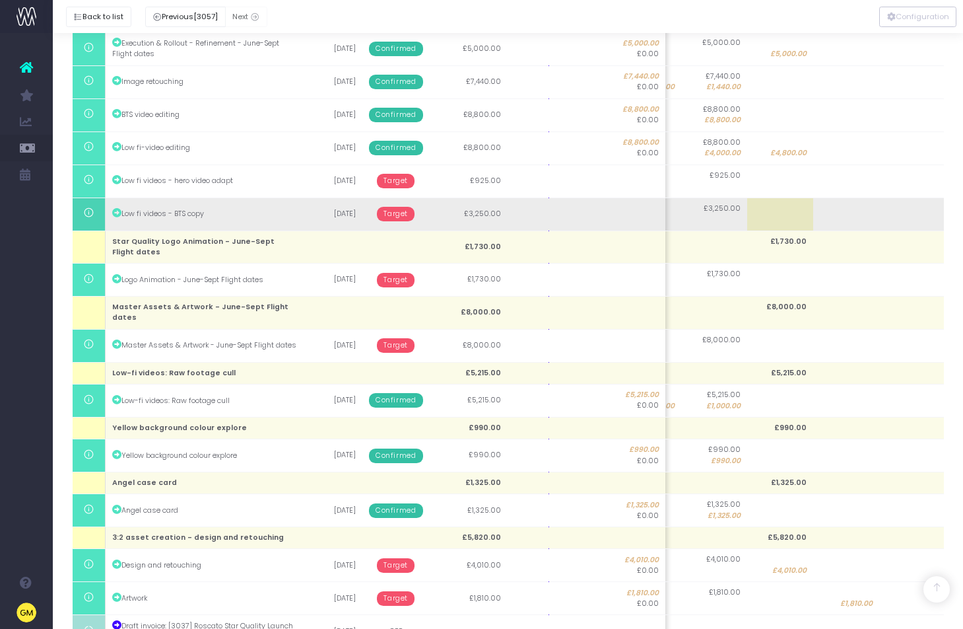
click at [788, 207] on td at bounding box center [781, 213] width 66 height 33
type input "3250"
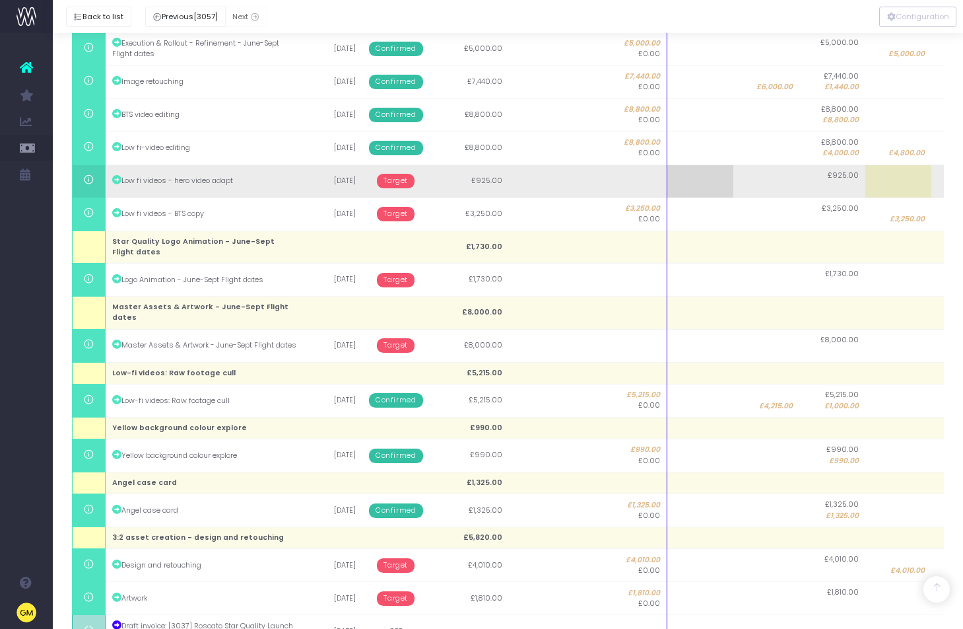
click at [895, 184] on td at bounding box center [899, 180] width 66 height 33
type input "925"
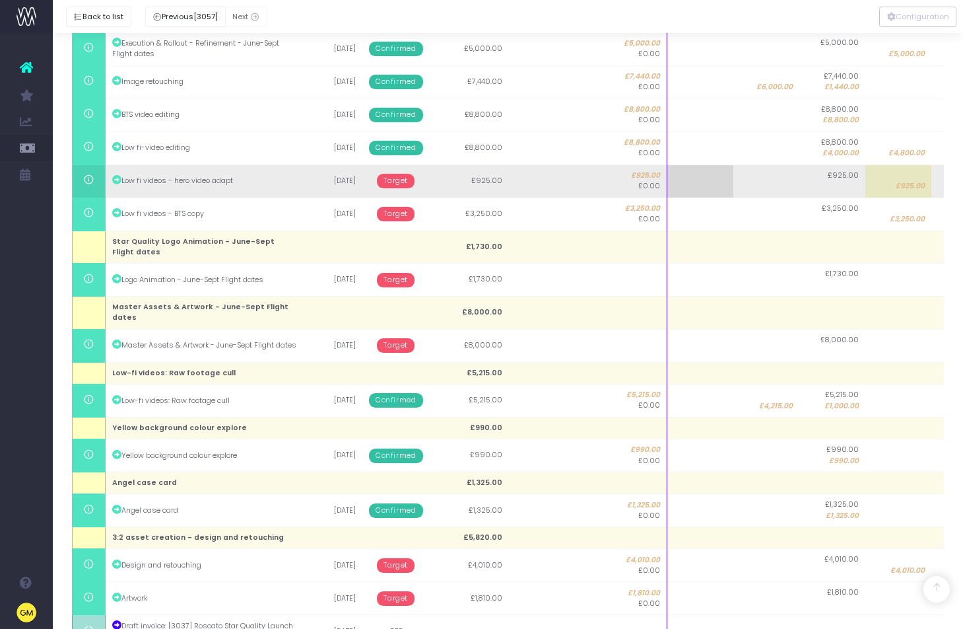
click at [392, 178] on span "Target" at bounding box center [396, 181] width 38 height 15
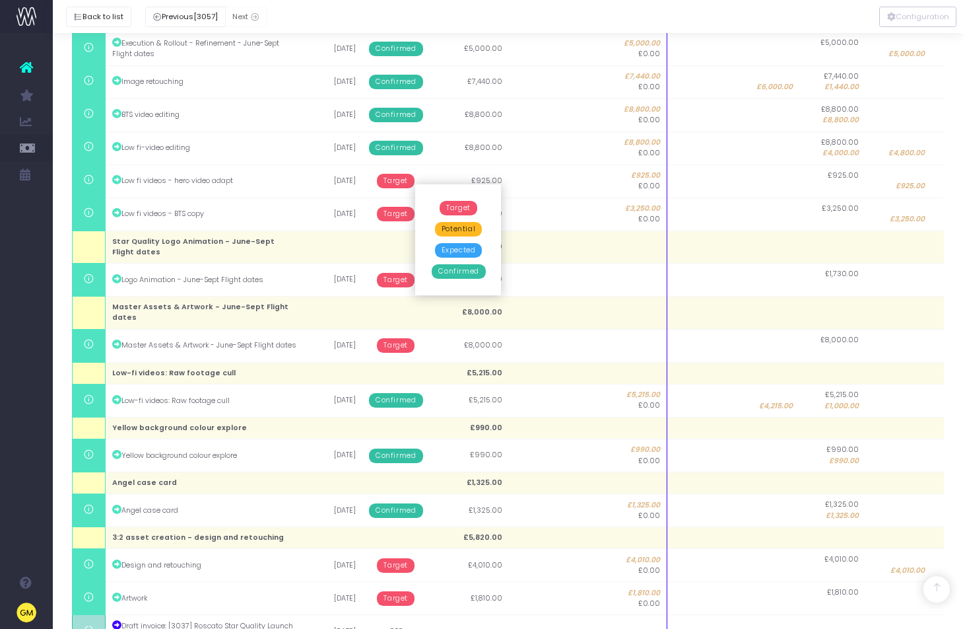
click at [458, 273] on span "Confirmed" at bounding box center [458, 271] width 53 height 15
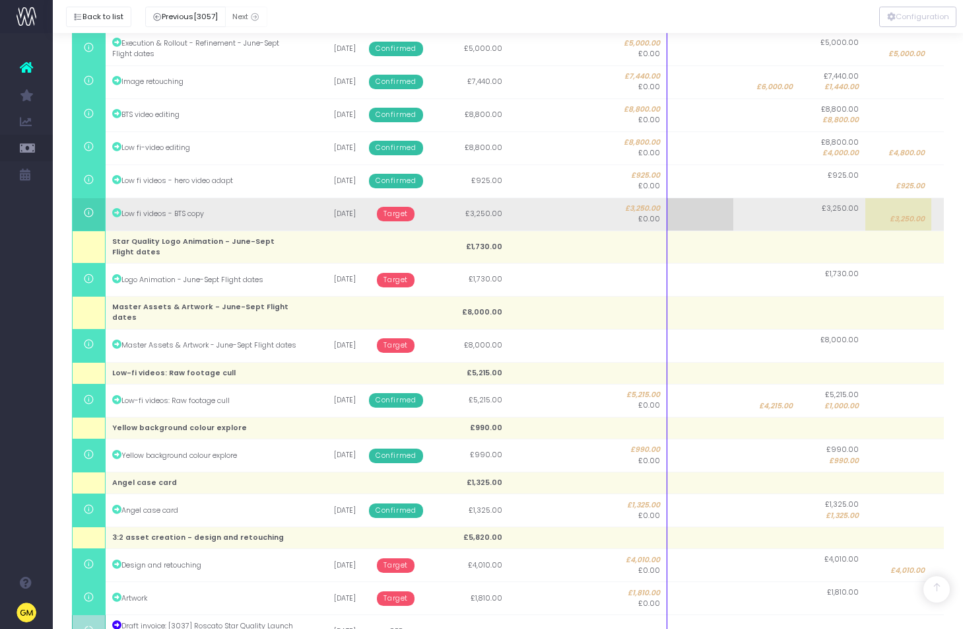
click at [401, 213] on span "Target" at bounding box center [396, 214] width 38 height 15
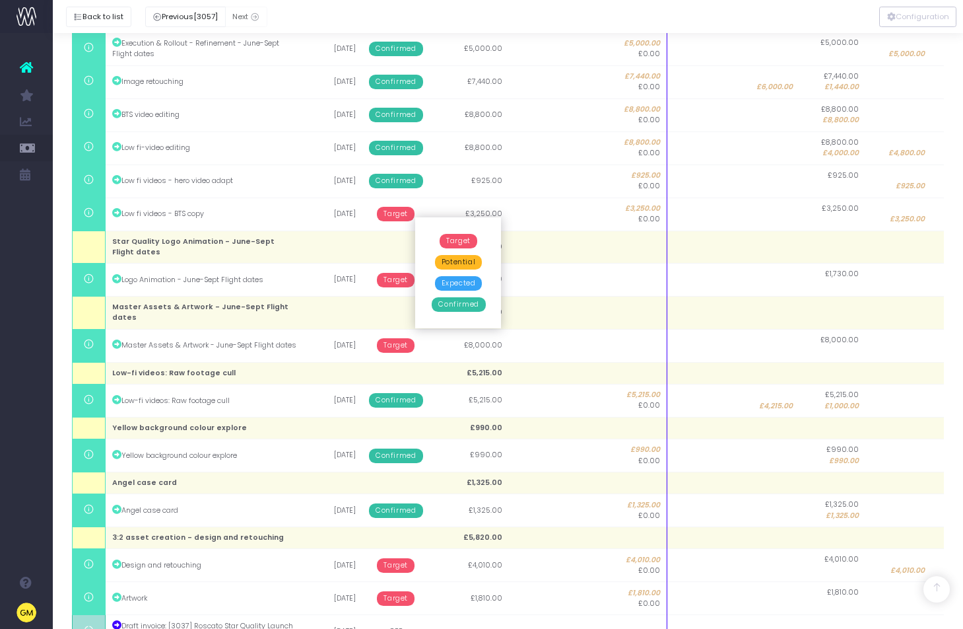
click at [462, 307] on span "Confirmed" at bounding box center [458, 304] width 53 height 15
